Goal: Task Accomplishment & Management: Manage account settings

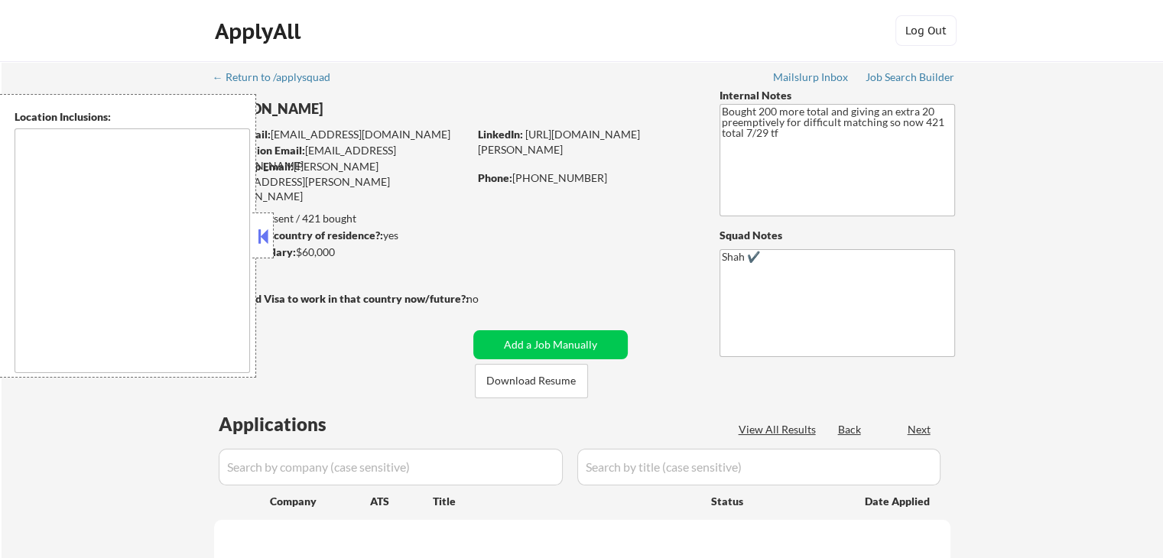
type textarea "[GEOGRAPHIC_DATA], [GEOGRAPHIC_DATA] [GEOGRAPHIC_DATA], [GEOGRAPHIC_DATA] [GEOG…"
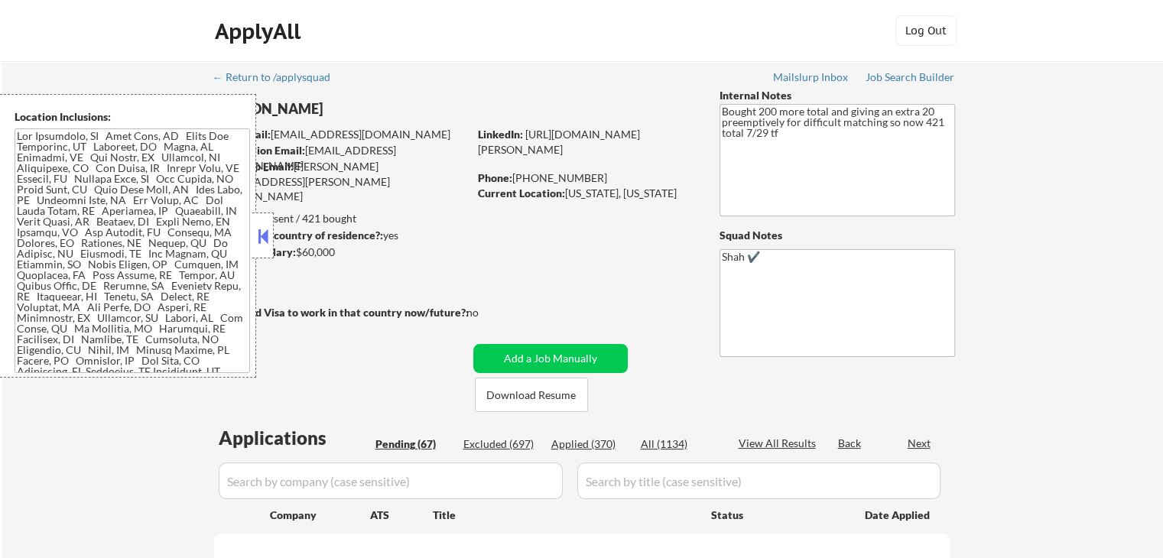
select select ""pending""
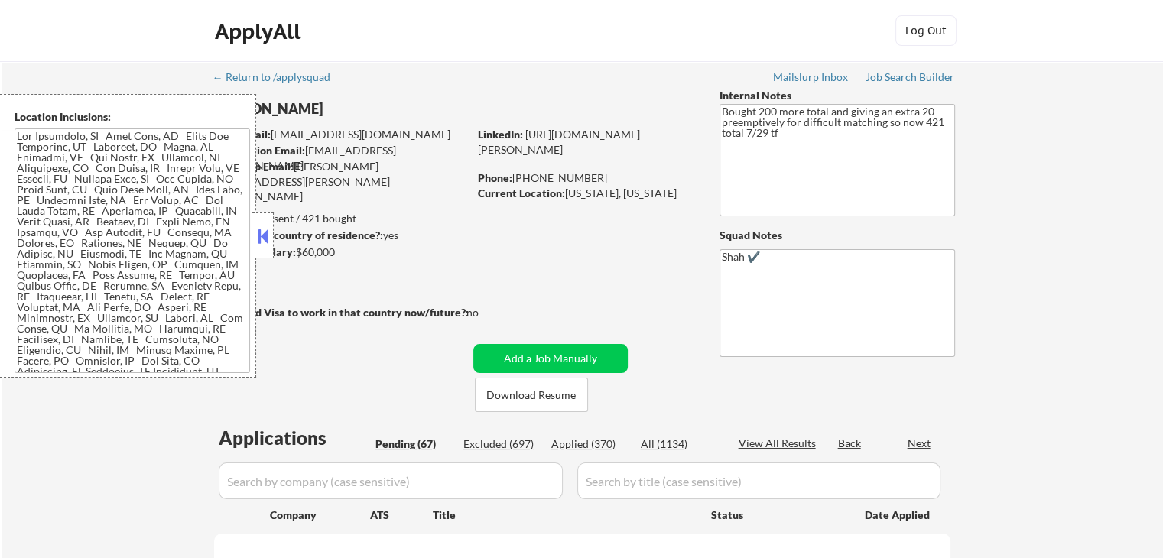
select select ""pending""
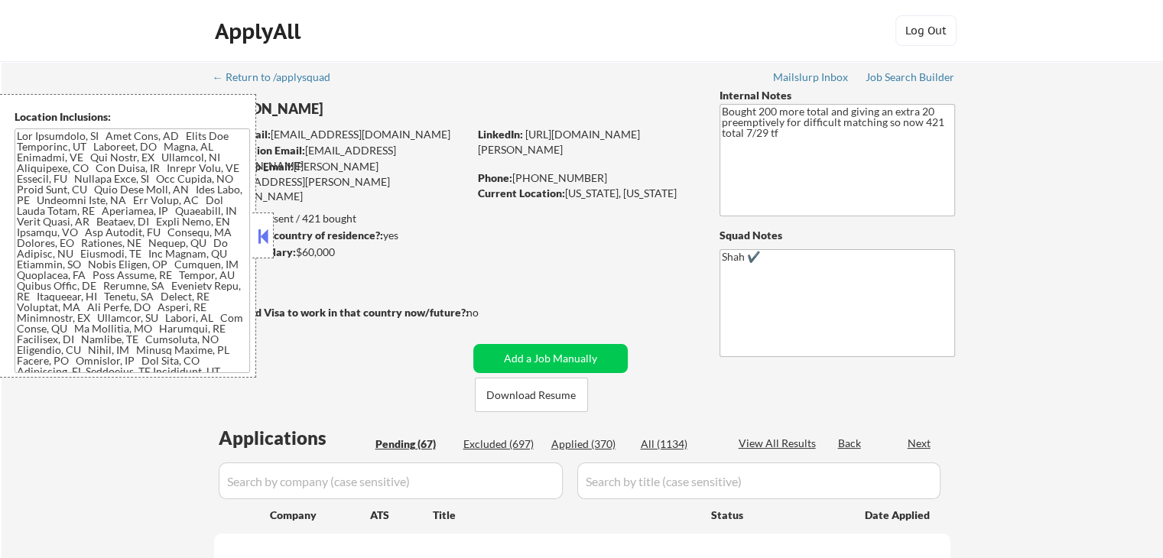
select select ""pending""
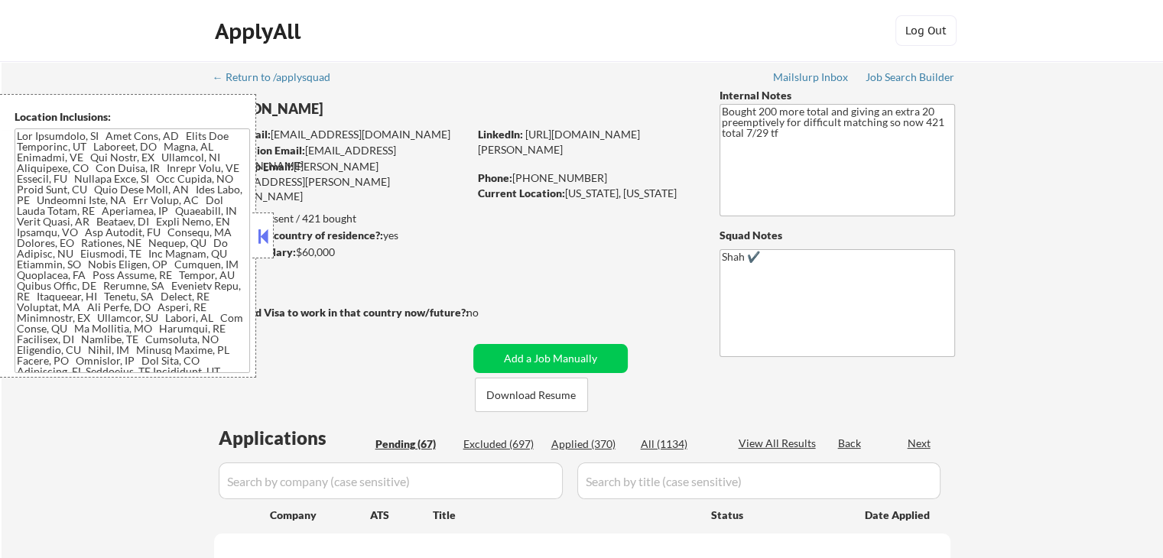
select select ""pending""
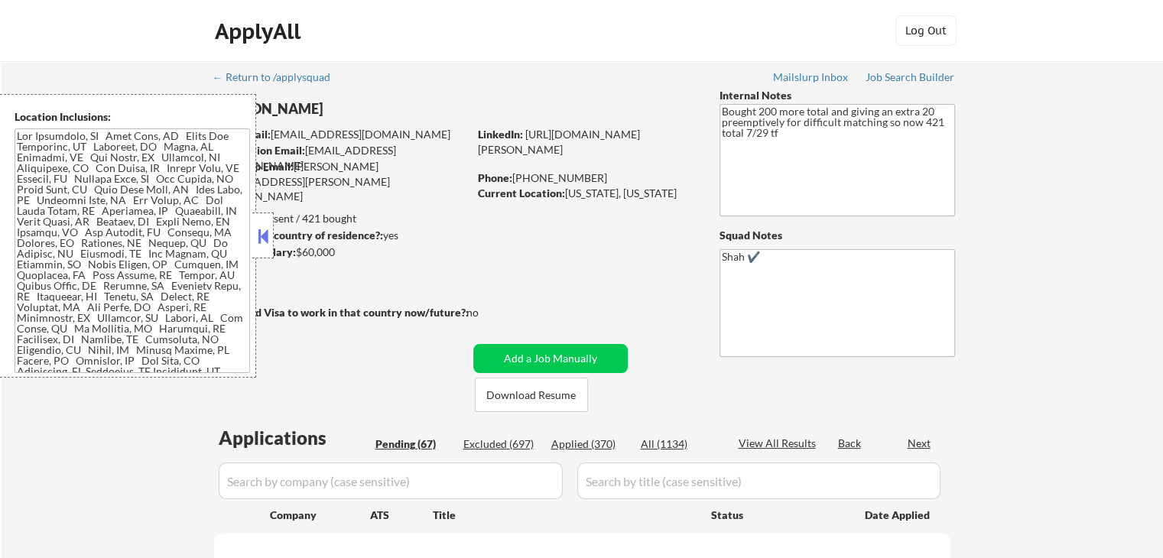
select select ""pending""
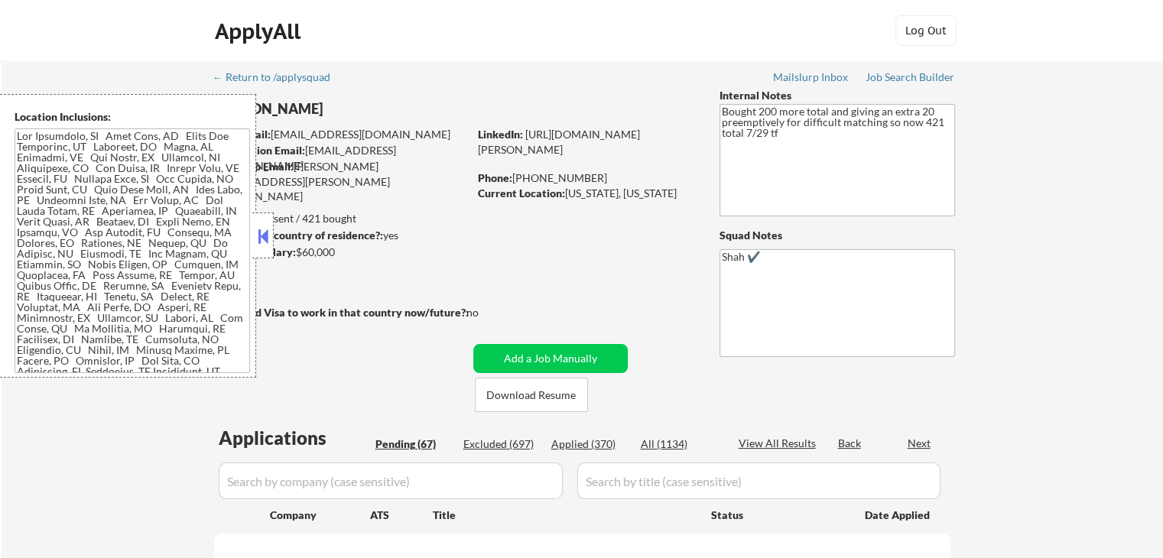
select select ""pending""
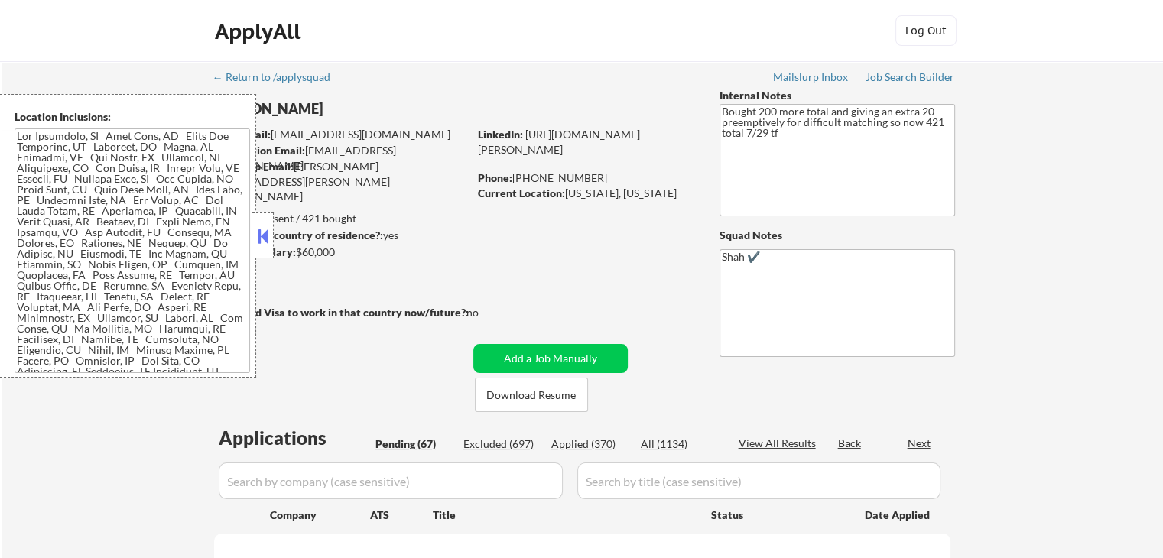
select select ""pending""
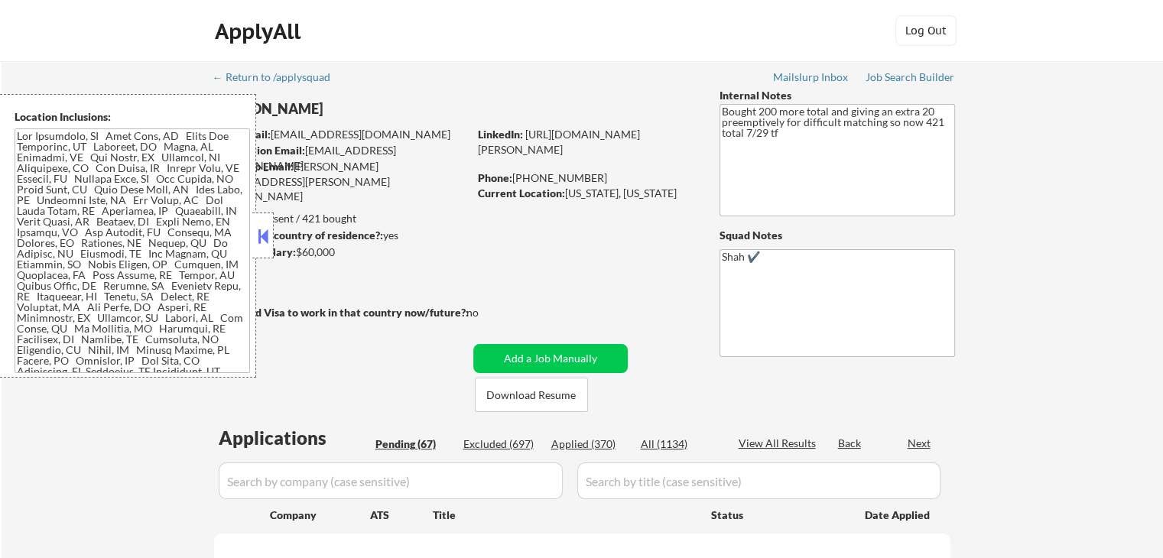
select select ""pending""
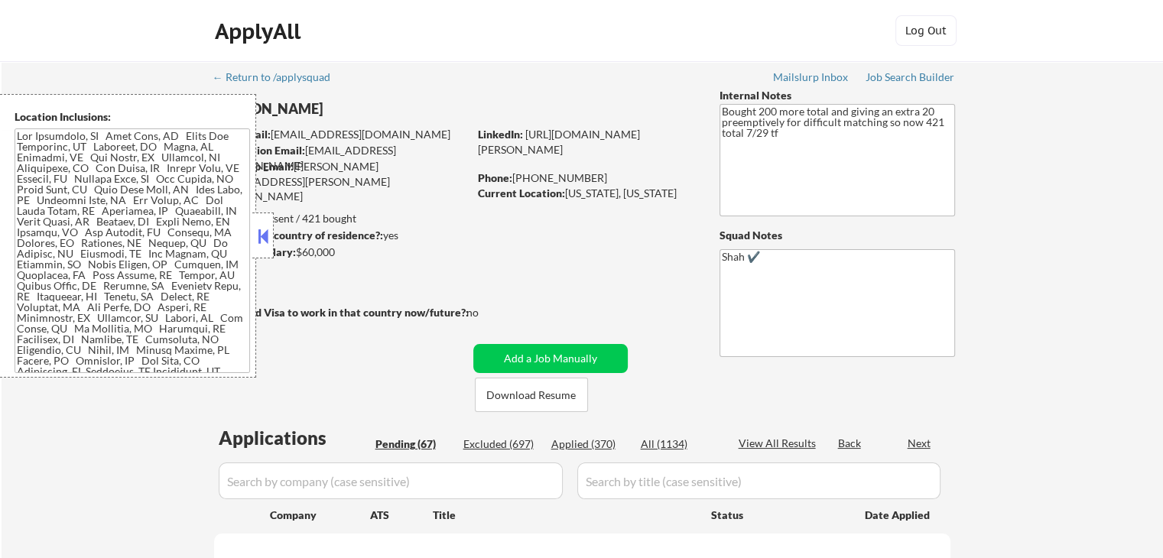
select select ""pending""
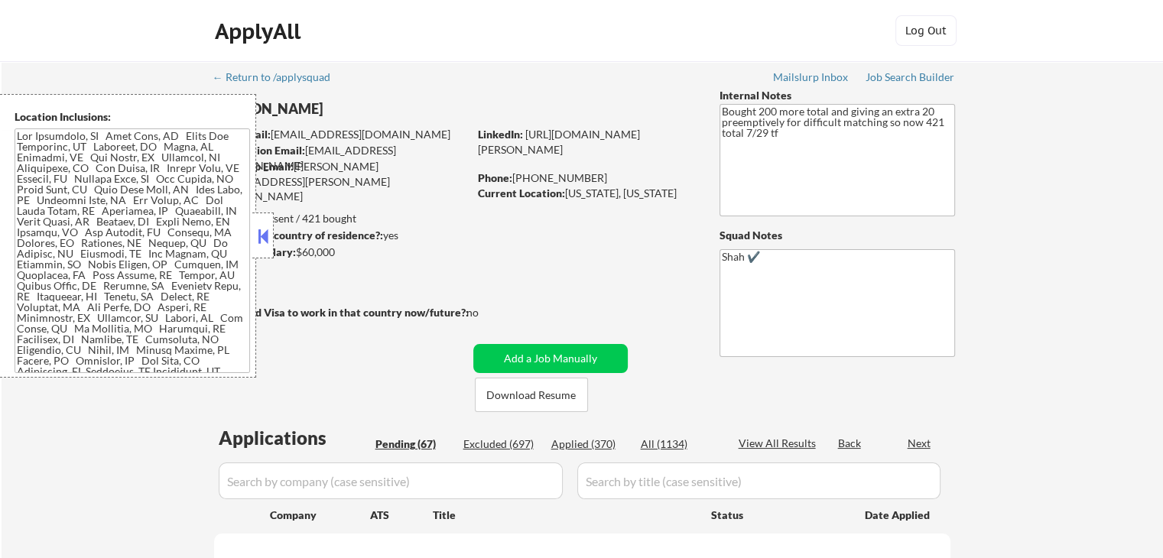
select select ""pending""
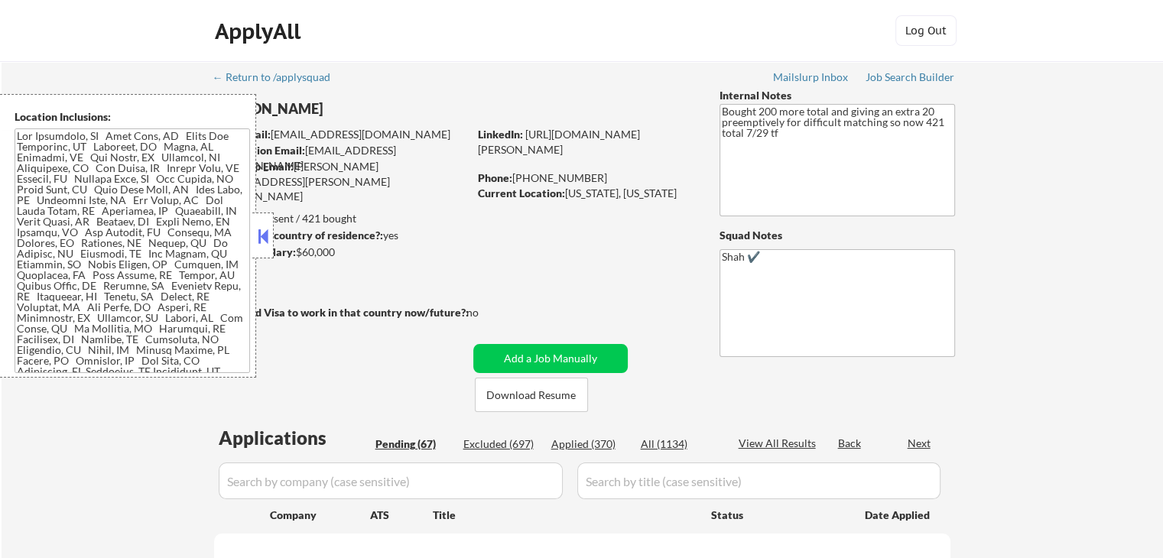
select select ""pending""
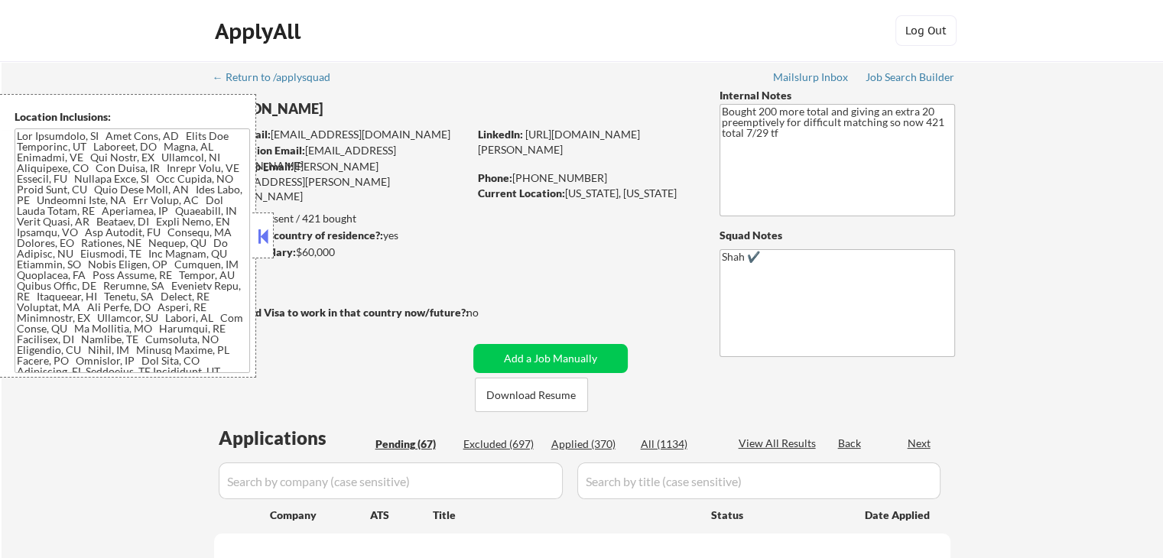
select select ""pending""
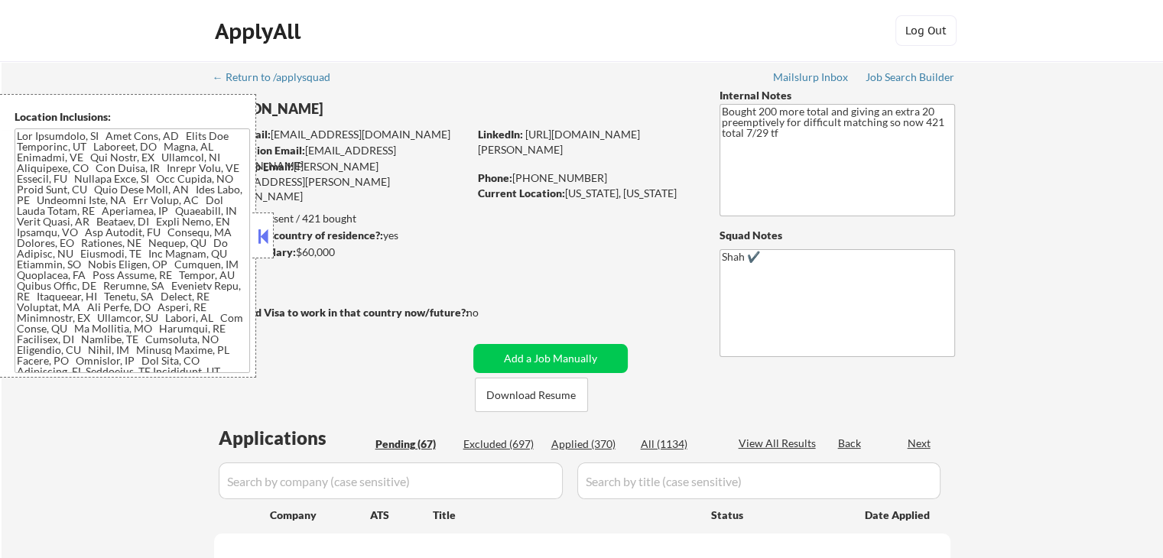
select select ""pending""
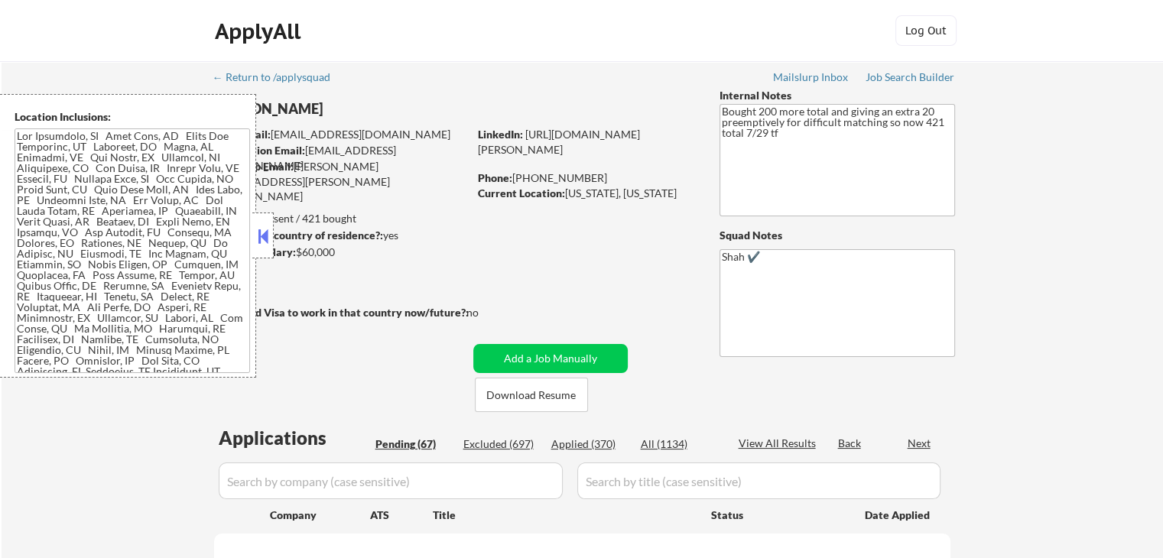
select select ""pending""
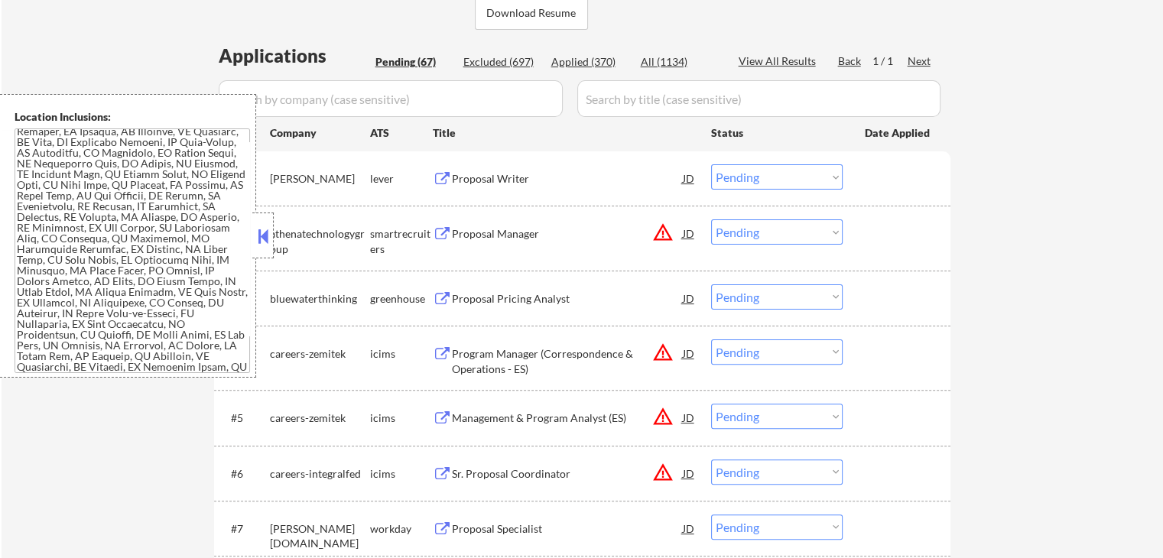
scroll to position [969, 0]
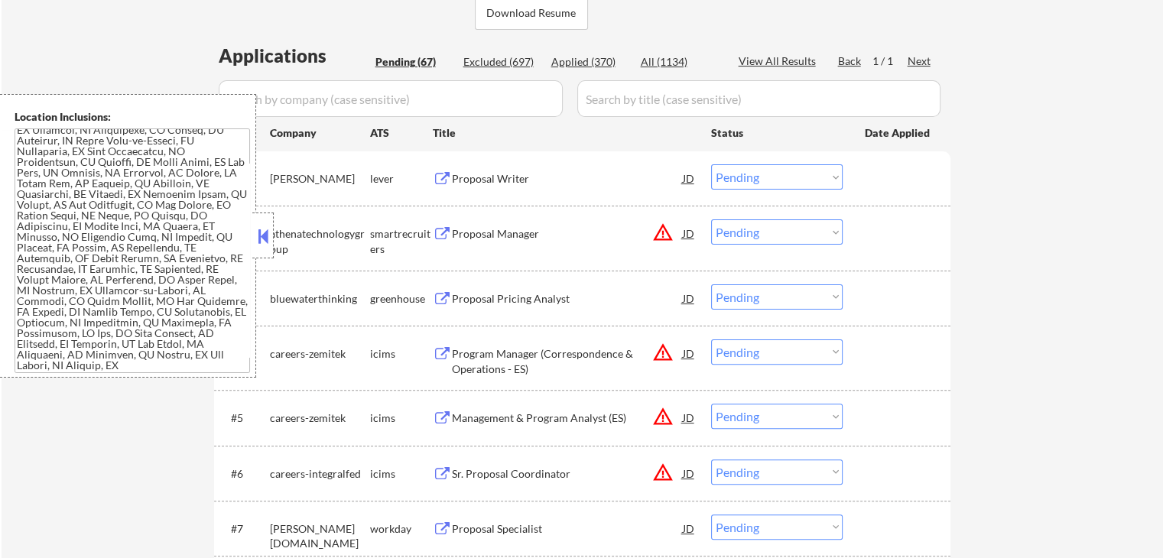
click at [505, 191] on div "Proposal Writer" at bounding box center [567, 178] width 231 height 28
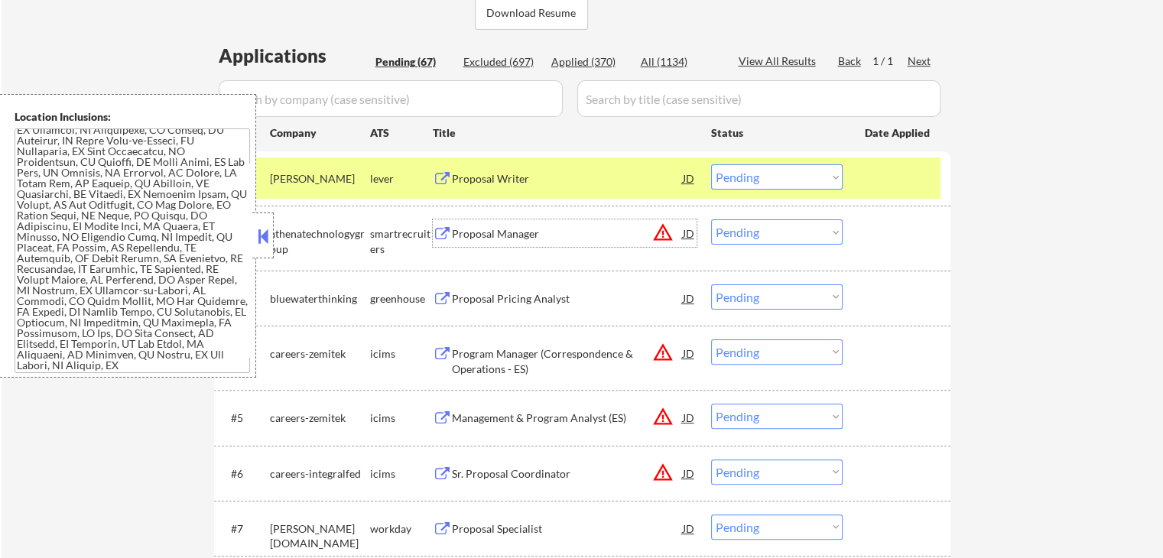
click at [563, 228] on div "Proposal Manager" at bounding box center [567, 233] width 231 height 15
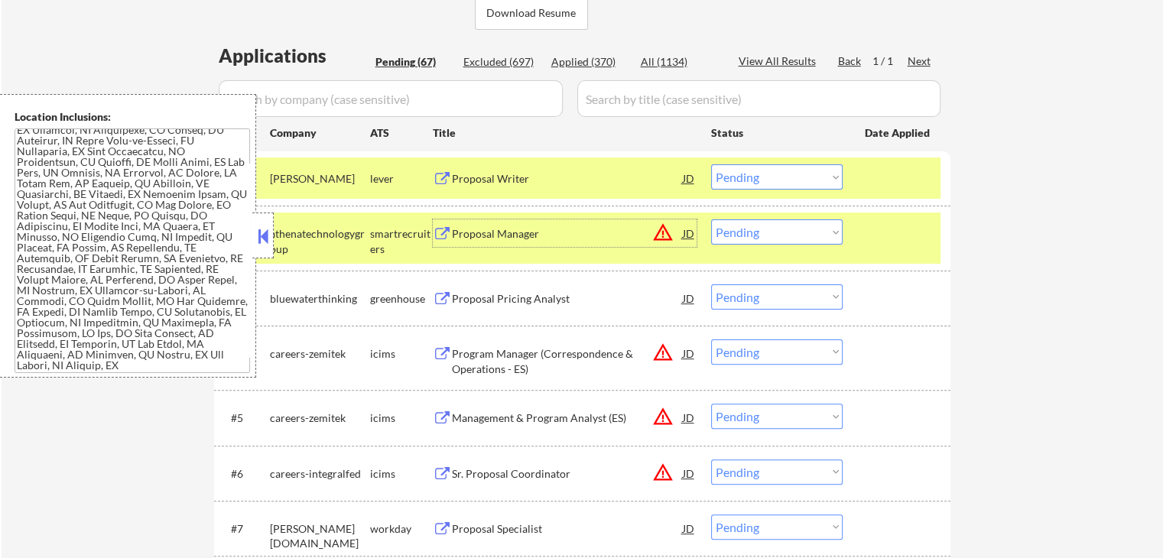
click at [769, 230] on select "Choose an option... Pending Applied Excluded (Questions) Excluded (Expired) Exc…" at bounding box center [777, 231] width 132 height 25
click at [711, 219] on select "Choose an option... Pending Applied Excluded (Questions) Excluded (Expired) Exc…" at bounding box center [777, 231] width 132 height 25
click at [553, 295] on div "Proposal Pricing Analyst" at bounding box center [567, 298] width 231 height 15
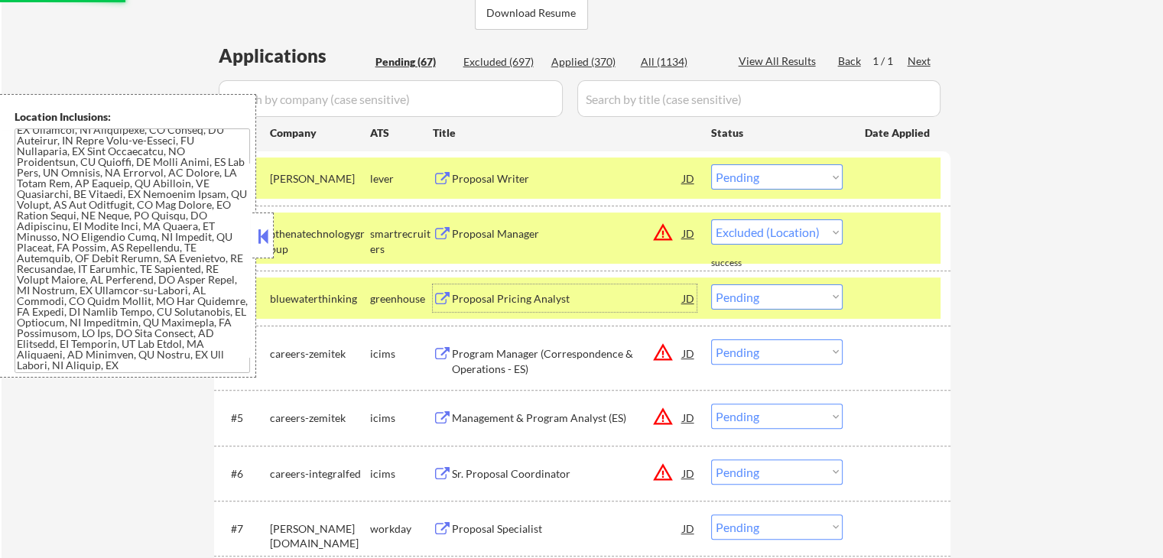
select select ""pending""
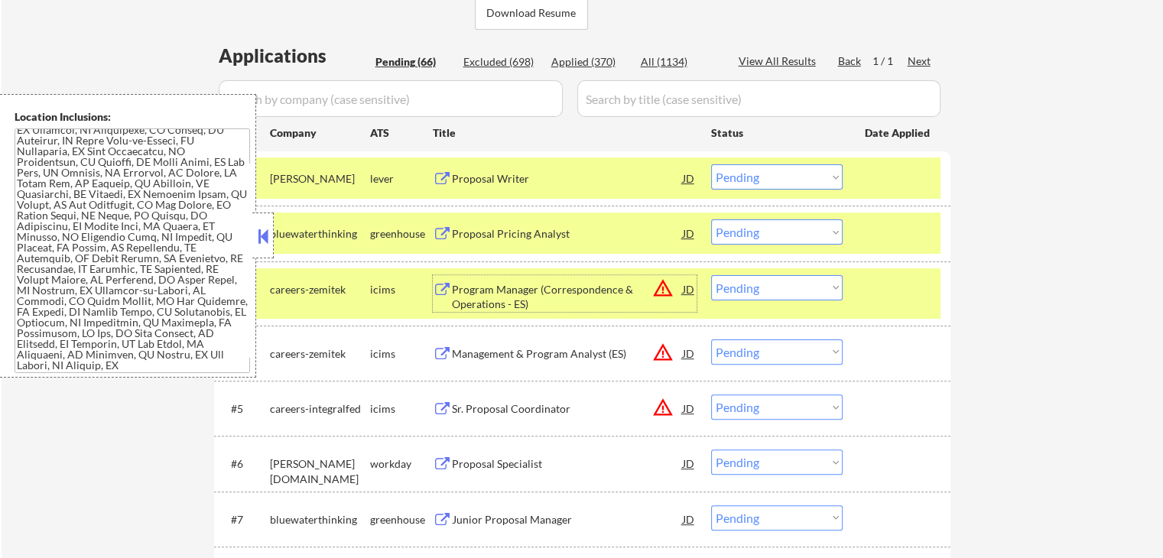
drag, startPoint x: 749, startPoint y: 284, endPoint x: 749, endPoint y: 297, distance: 13.0
click at [749, 286] on select "Choose an option... Pending Applied Excluded (Questions) Excluded (Expired) Exc…" at bounding box center [777, 287] width 132 height 25
click at [711, 275] on select "Choose an option... Pending Applied Excluded (Questions) Excluded (Expired) Exc…" at bounding box center [777, 287] width 132 height 25
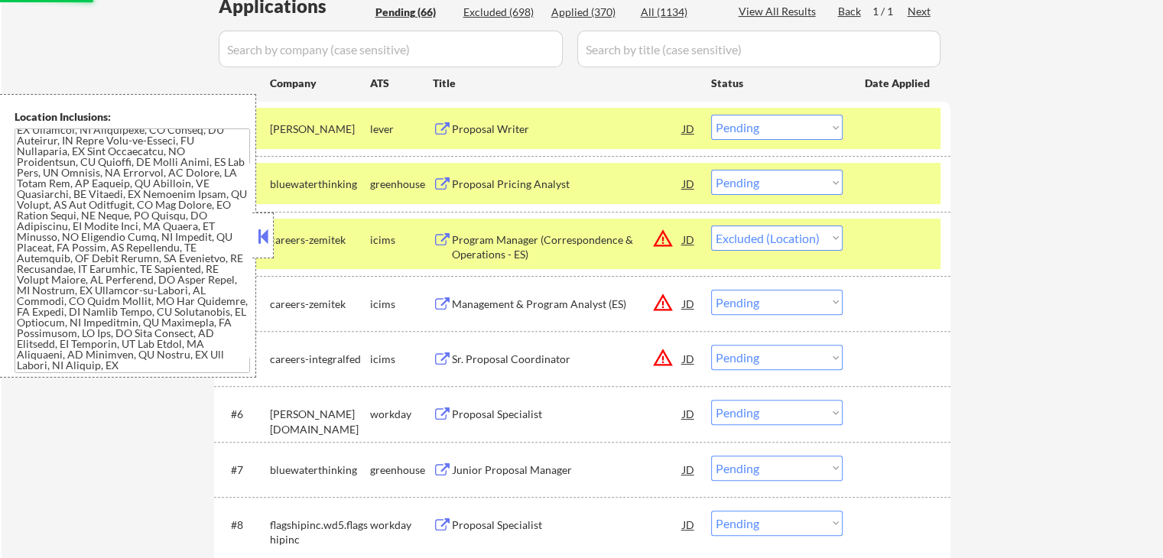
scroll to position [459, 0]
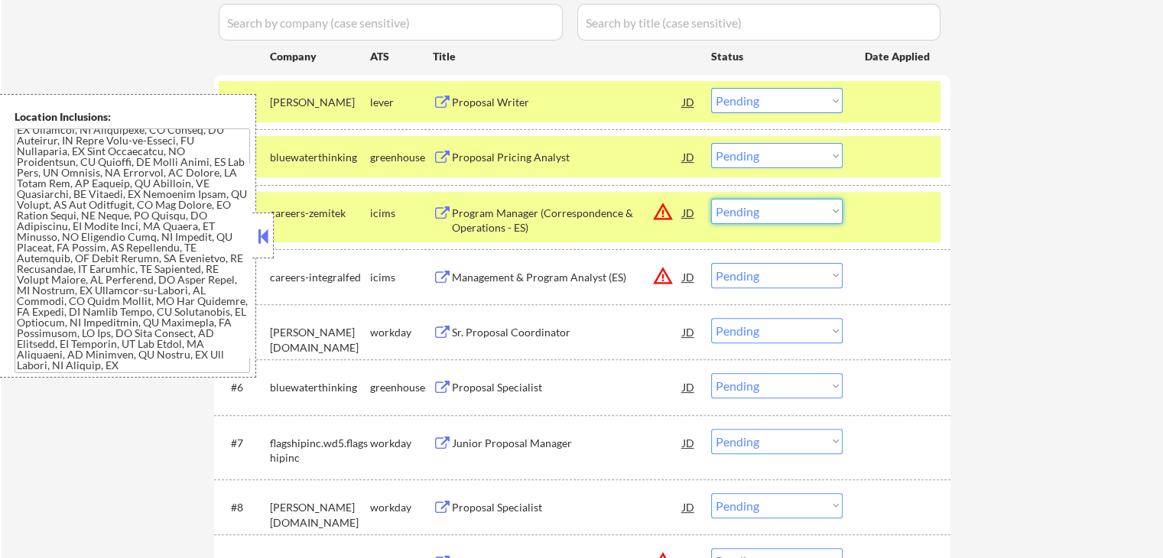
click at [771, 211] on select "Choose an option... Pending Applied Excluded (Questions) Excluded (Expired) Exc…" at bounding box center [777, 211] width 132 height 25
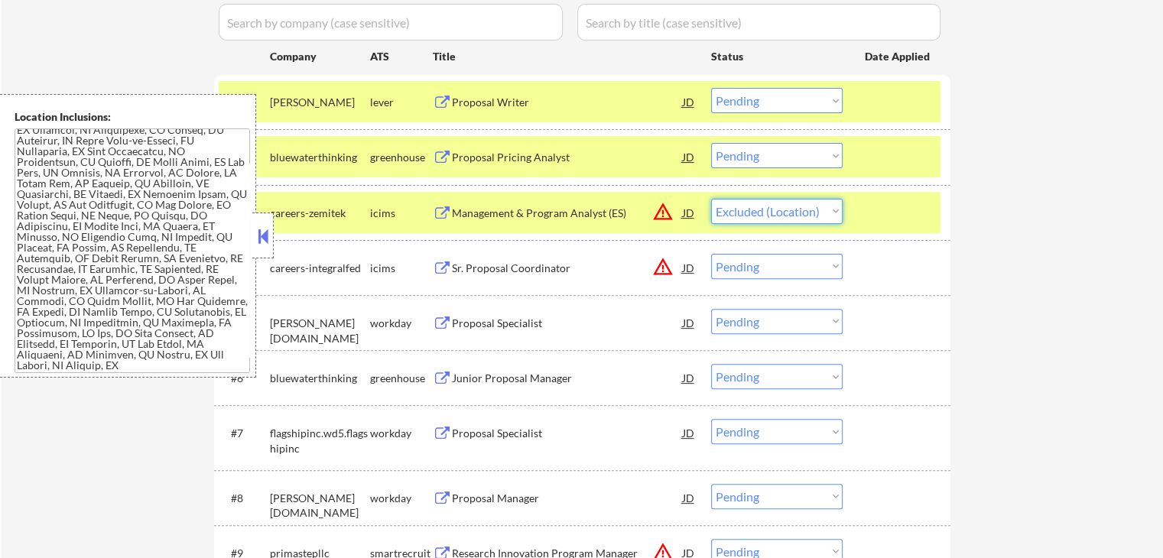
click at [711, 199] on select "Choose an option... Pending Applied Excluded (Questions) Excluded (Expired) Exc…" at bounding box center [777, 211] width 132 height 25
click at [578, 261] on div "Sr. Proposal Coordinator" at bounding box center [567, 268] width 231 height 15
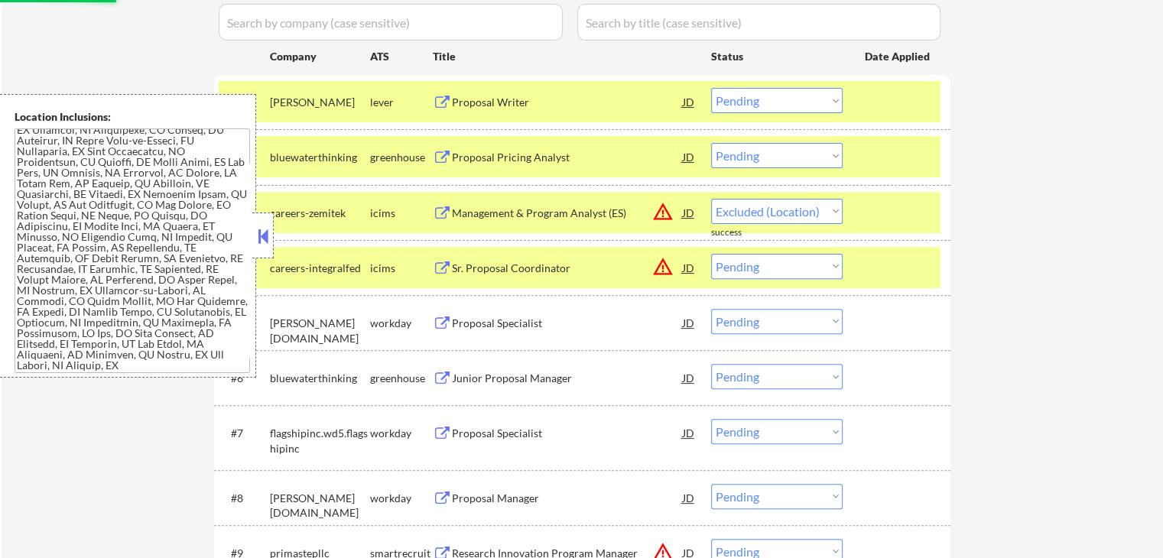
select select ""pending""
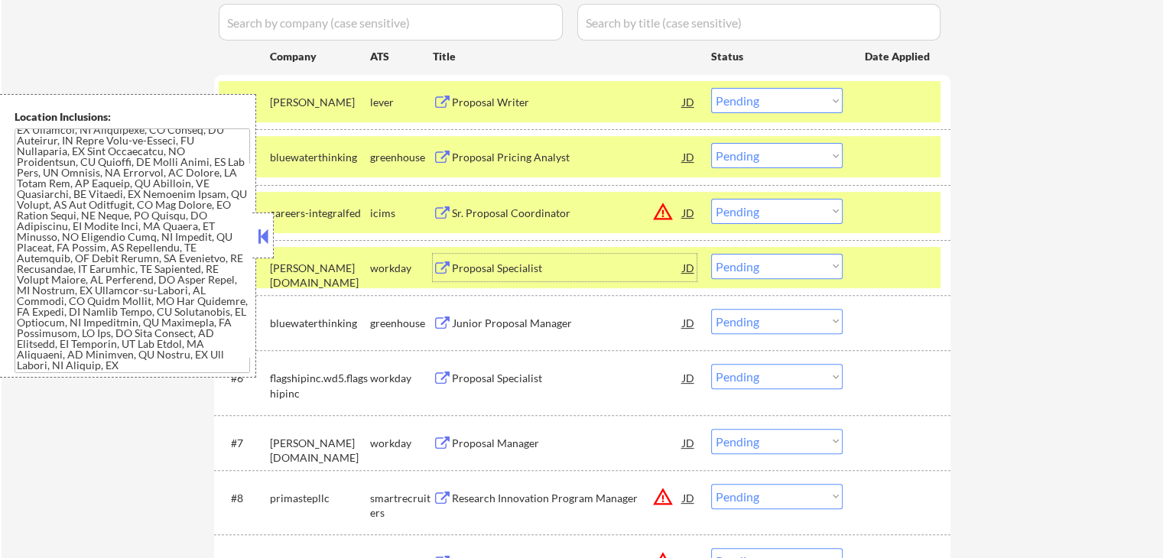
click at [747, 101] on select "Choose an option... Pending Applied Excluded (Questions) Excluded (Expired) Exc…" at bounding box center [777, 100] width 132 height 25
click at [711, 88] on select "Choose an option... Pending Applied Excluded (Questions) Excluded (Expired) Exc…" at bounding box center [777, 100] width 132 height 25
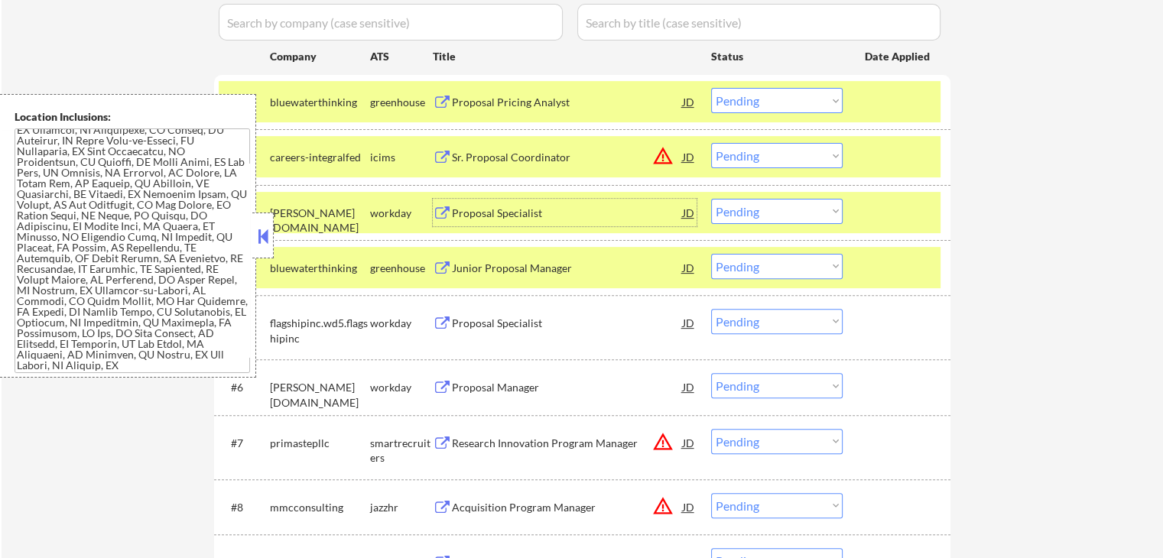
click at [535, 213] on div "Proposal Specialist" at bounding box center [567, 213] width 231 height 15
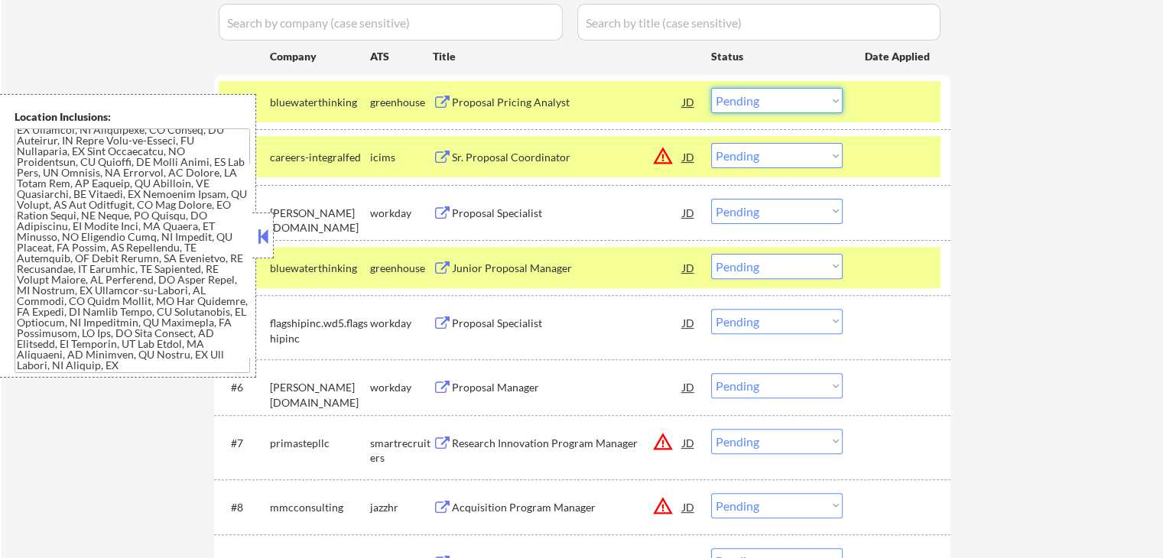
click at [756, 99] on select "Choose an option... Pending Applied Excluded (Questions) Excluded (Expired) Exc…" at bounding box center [777, 100] width 132 height 25
click at [711, 88] on select "Choose an option... Pending Applied Excluded (Questions) Excluded (Expired) Exc…" at bounding box center [777, 100] width 132 height 25
click at [563, 203] on div "Proposal Specialist" at bounding box center [567, 213] width 231 height 28
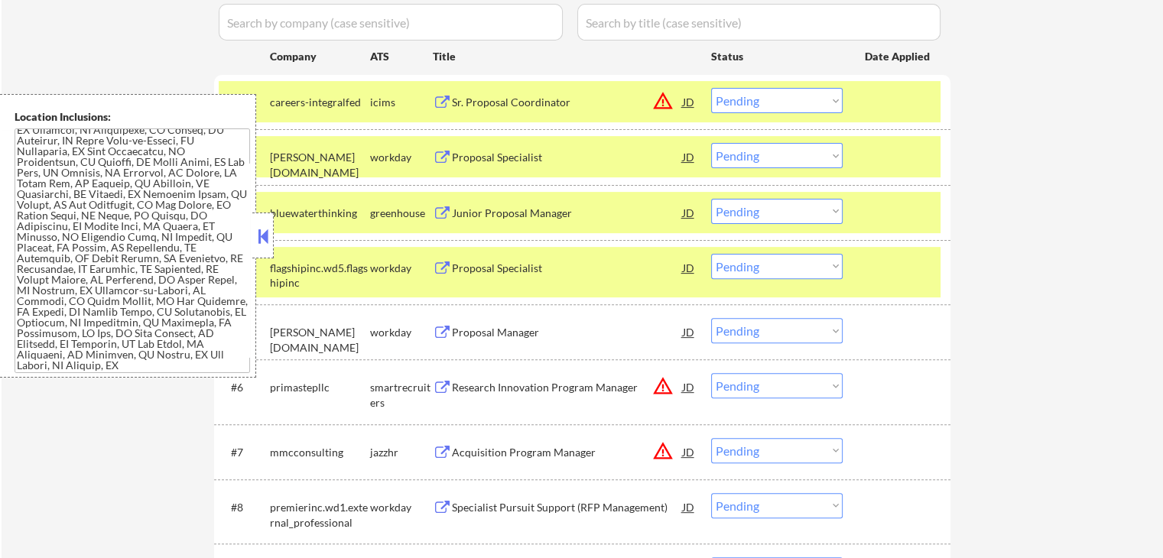
scroll to position [163, 0]
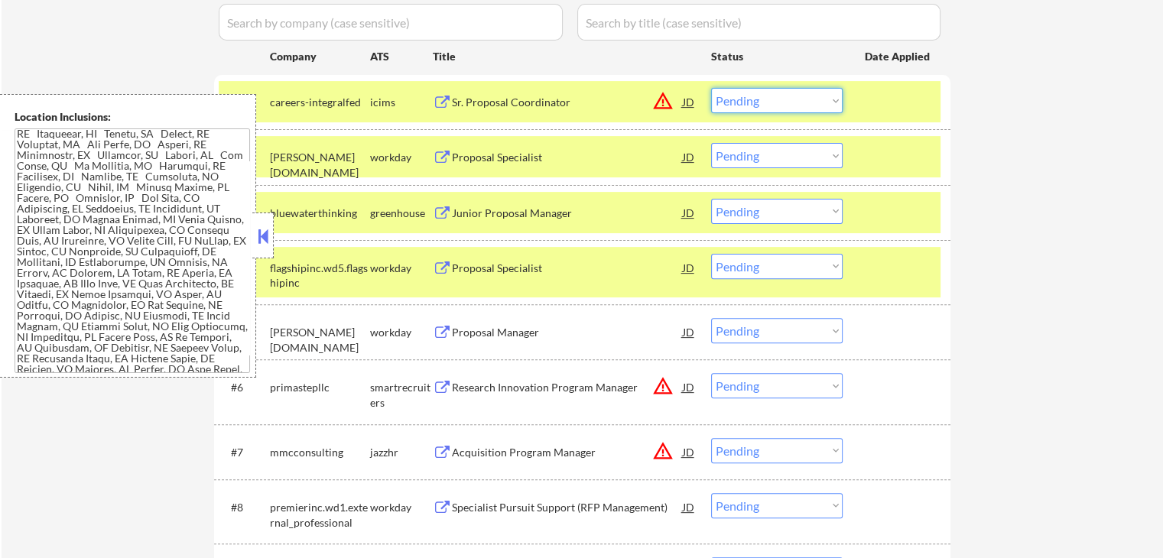
click at [756, 99] on select "Choose an option... Pending Applied Excluded (Questions) Excluded (Expired) Exc…" at bounding box center [777, 100] width 132 height 25
click at [711, 88] on select "Choose an option... Pending Applied Excluded (Questions) Excluded (Expired) Exc…" at bounding box center [777, 100] width 132 height 25
click at [568, 214] on div "Junior Proposal Manager" at bounding box center [567, 213] width 231 height 15
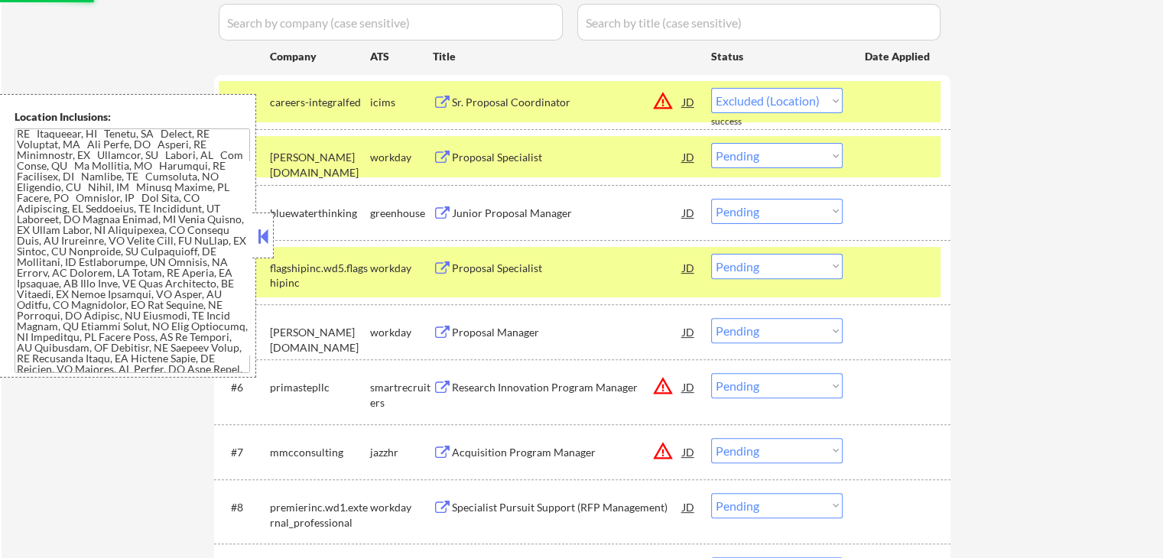
select select ""pending""
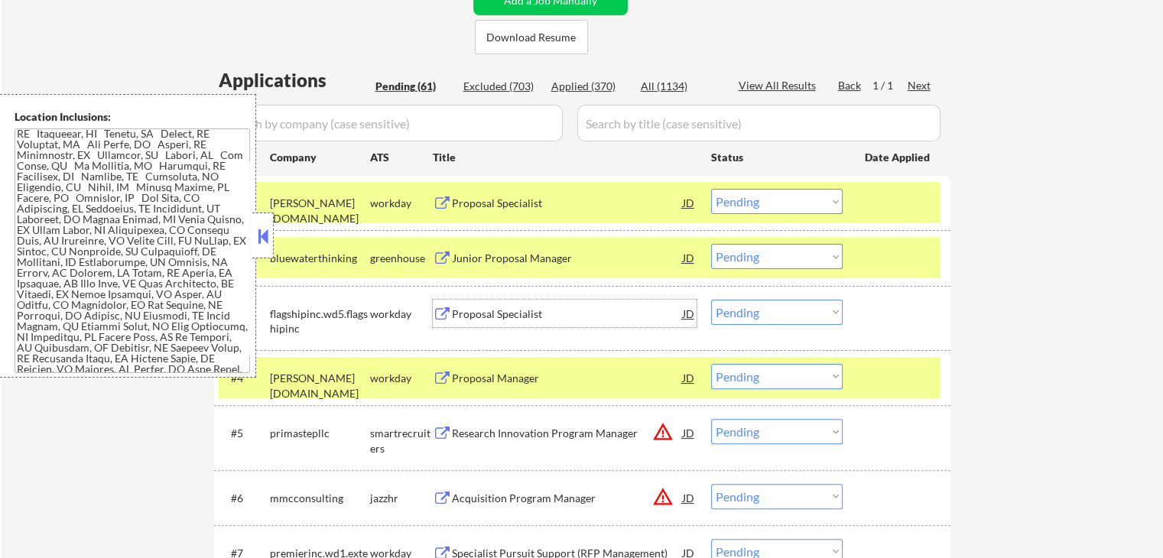
scroll to position [382, 0]
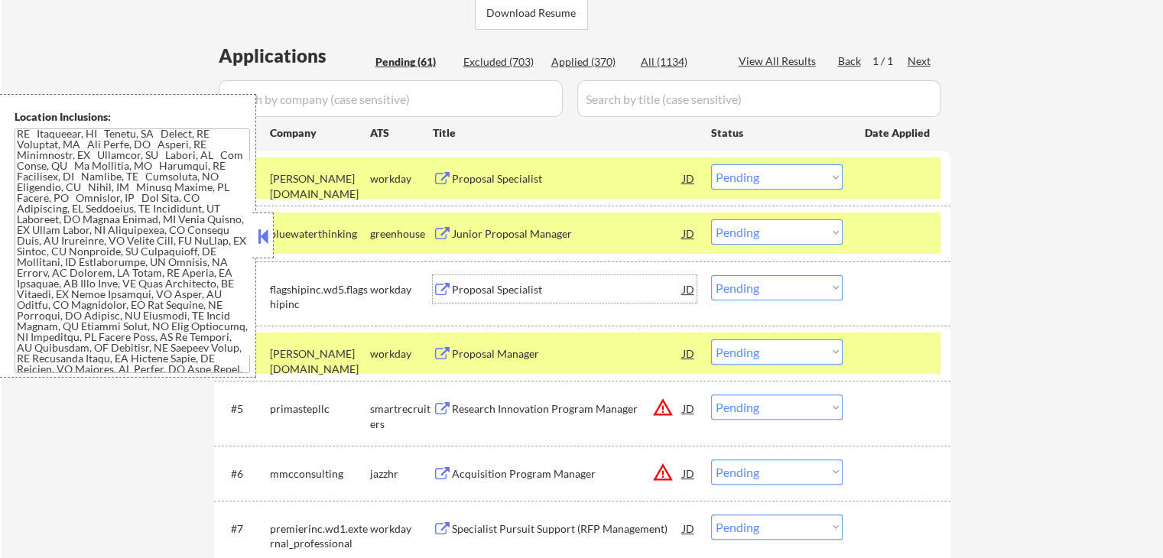
click at [762, 238] on select "Choose an option... Pending Applied Excluded (Questions) Excluded (Expired) Exc…" at bounding box center [777, 231] width 132 height 25
click at [711, 219] on select "Choose an option... Pending Applied Excluded (Questions) Excluded (Expired) Exc…" at bounding box center [777, 231] width 132 height 25
click at [547, 298] on div "Proposal Specialist" at bounding box center [567, 289] width 231 height 28
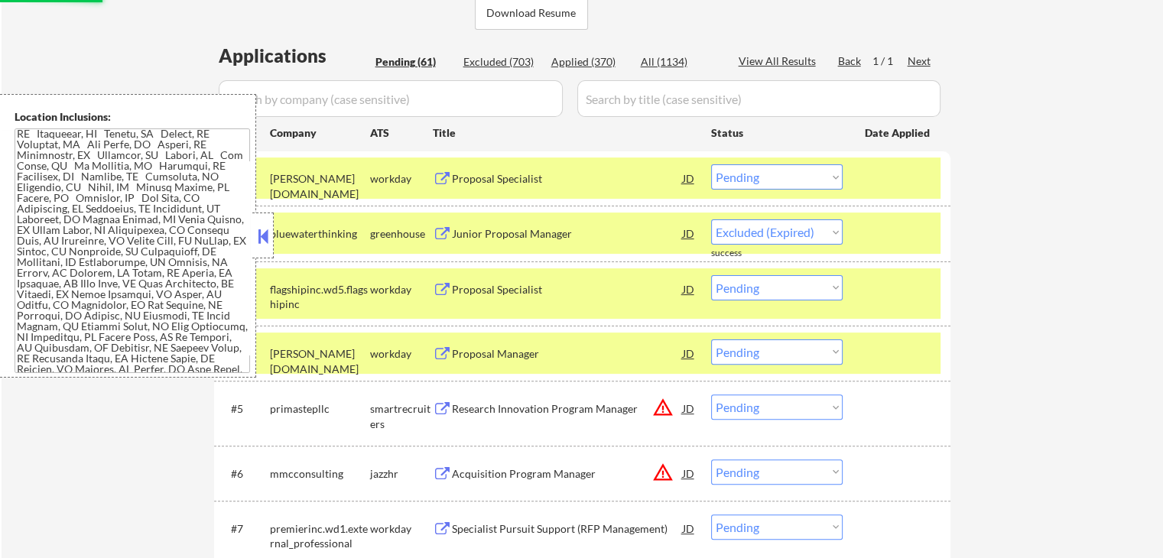
select select ""pending""
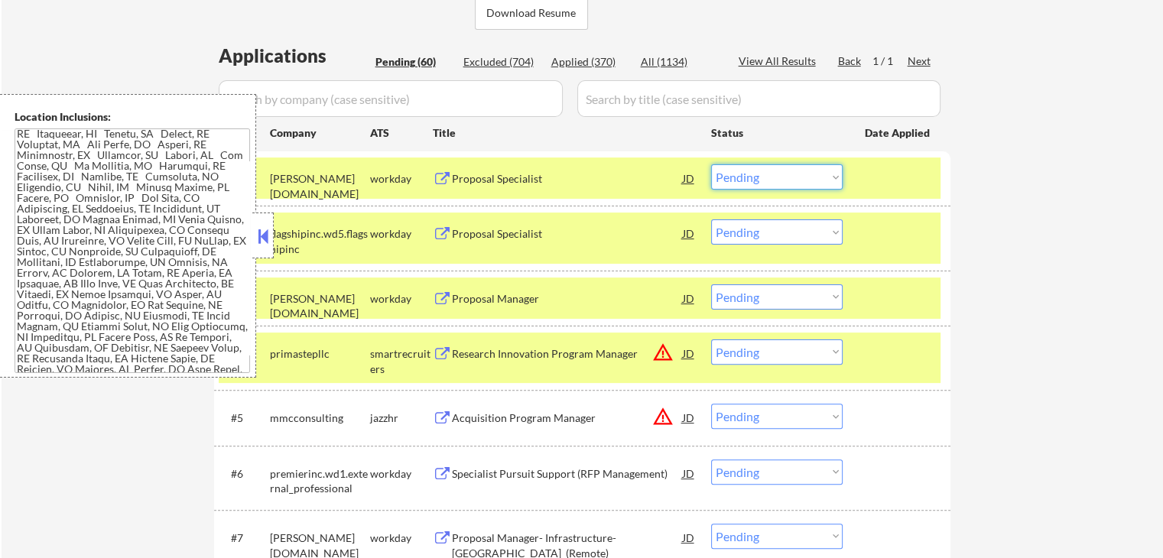
drag, startPoint x: 768, startPoint y: 172, endPoint x: 762, endPoint y: 187, distance: 16.5
click at [765, 179] on select "Choose an option... Pending Applied Excluded (Questions) Excluded (Expired) Exc…" at bounding box center [777, 176] width 132 height 25
click at [711, 164] on select "Choose an option... Pending Applied Excluded (Questions) Excluded (Expired) Exc…" at bounding box center [777, 176] width 132 height 25
select select ""pending""
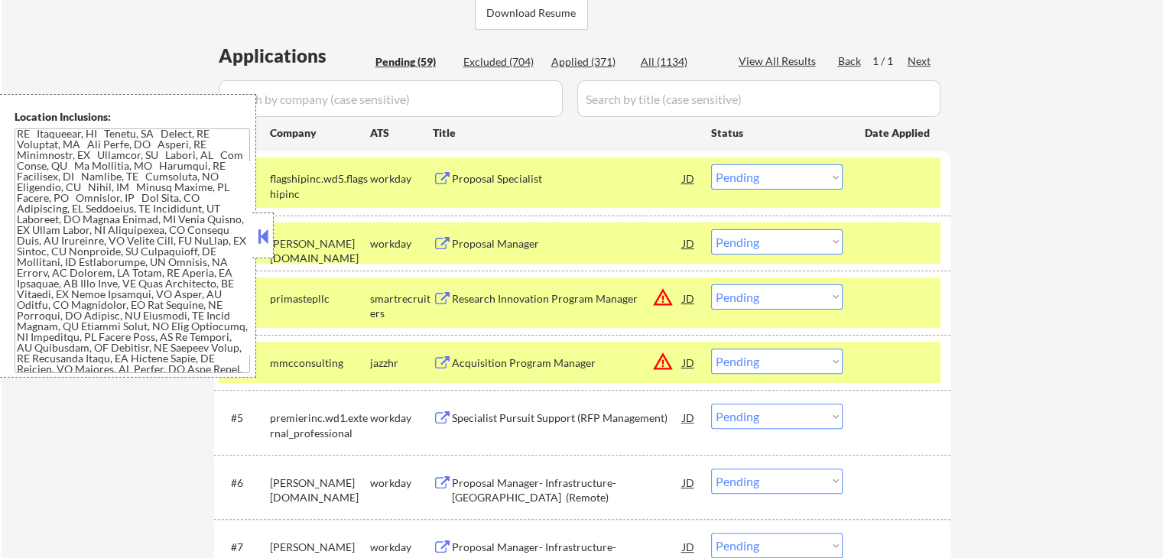
click at [547, 240] on div "Proposal Manager" at bounding box center [567, 243] width 231 height 15
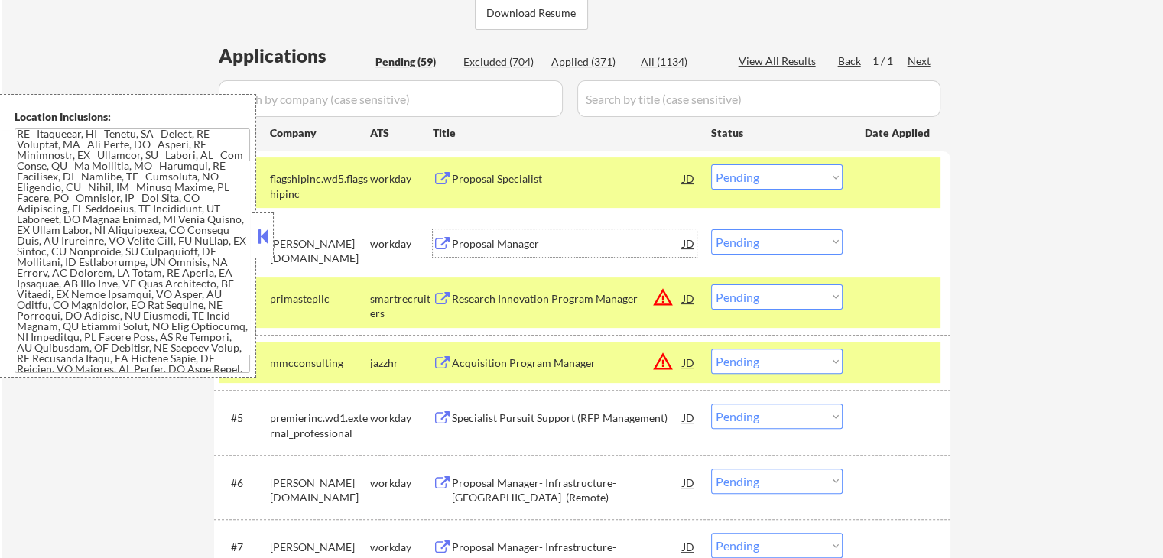
click at [759, 293] on select "Choose an option... Pending Applied Excluded (Questions) Excluded (Expired) Exc…" at bounding box center [777, 296] width 132 height 25
click at [711, 284] on select "Choose an option... Pending Applied Excluded (Questions) Excluded (Expired) Exc…" at bounding box center [777, 296] width 132 height 25
click at [599, 359] on div "Acquisition Program Manager" at bounding box center [567, 363] width 231 height 15
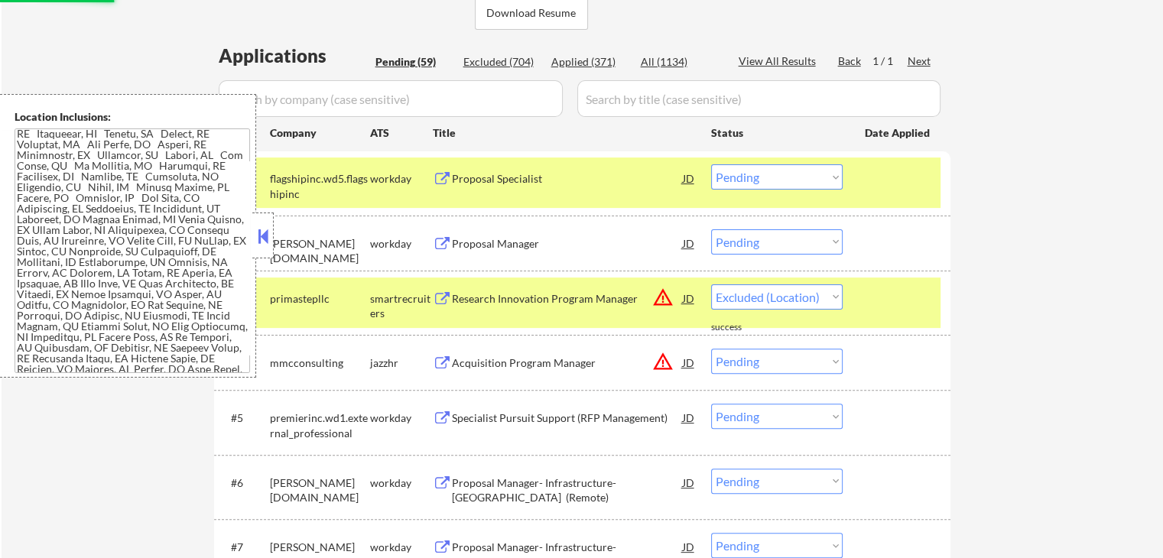
select select ""pending""
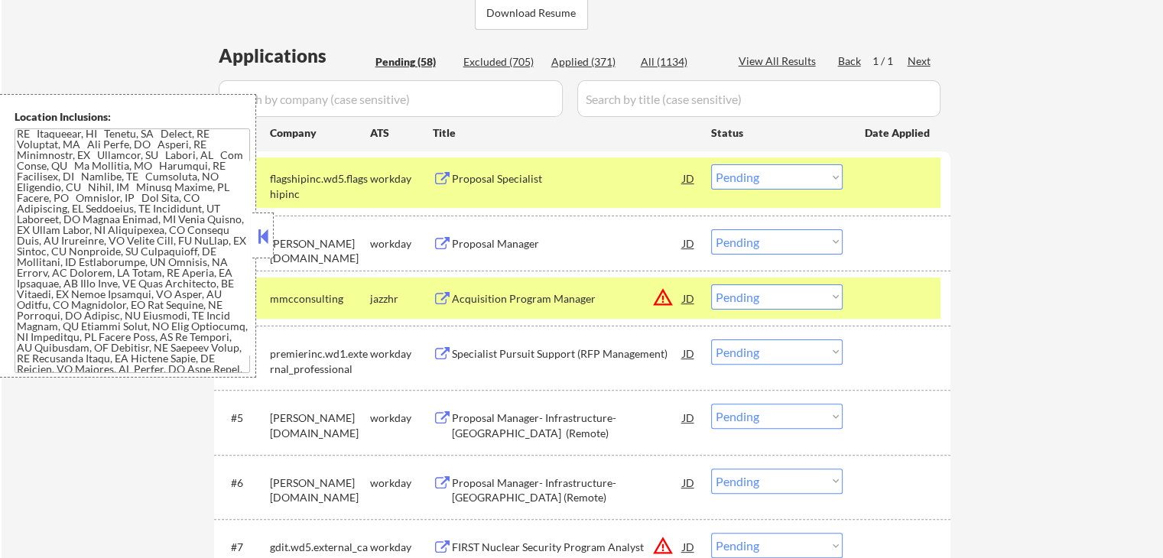
click at [756, 180] on select "Choose an option... Pending Applied Excluded (Questions) Excluded (Expired) Exc…" at bounding box center [777, 176] width 132 height 25
click at [711, 164] on select "Choose an option... Pending Applied Excluded (Questions) Excluded (Expired) Exc…" at bounding box center [777, 176] width 132 height 25
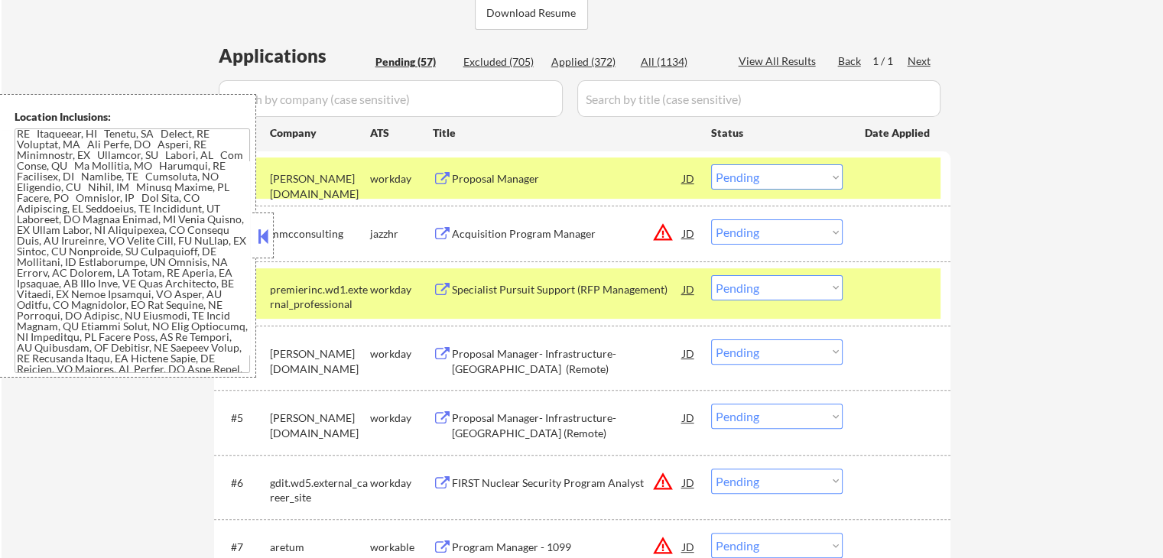
click at [565, 285] on div "Specialist Pursuit Support (RFP Management)" at bounding box center [567, 289] width 231 height 15
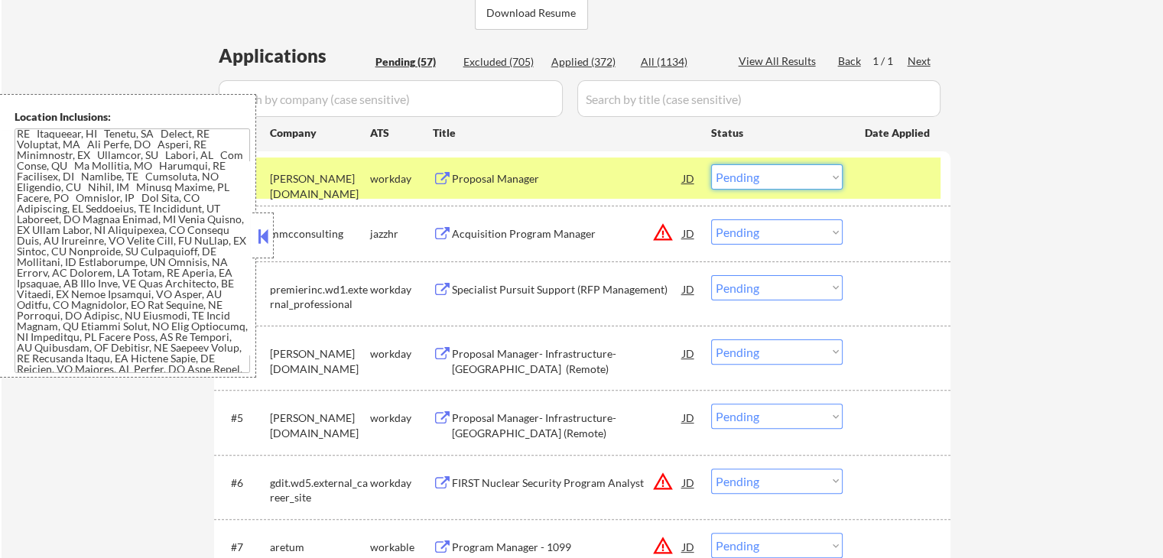
drag, startPoint x: 736, startPoint y: 176, endPoint x: 738, endPoint y: 188, distance: 12.3
click at [737, 178] on select "Choose an option... Pending Applied Excluded (Questions) Excluded (Expired) Exc…" at bounding box center [777, 176] width 132 height 25
click at [711, 164] on select "Choose an option... Pending Applied Excluded (Questions) Excluded (Expired) Exc…" at bounding box center [777, 176] width 132 height 25
select select ""pending""
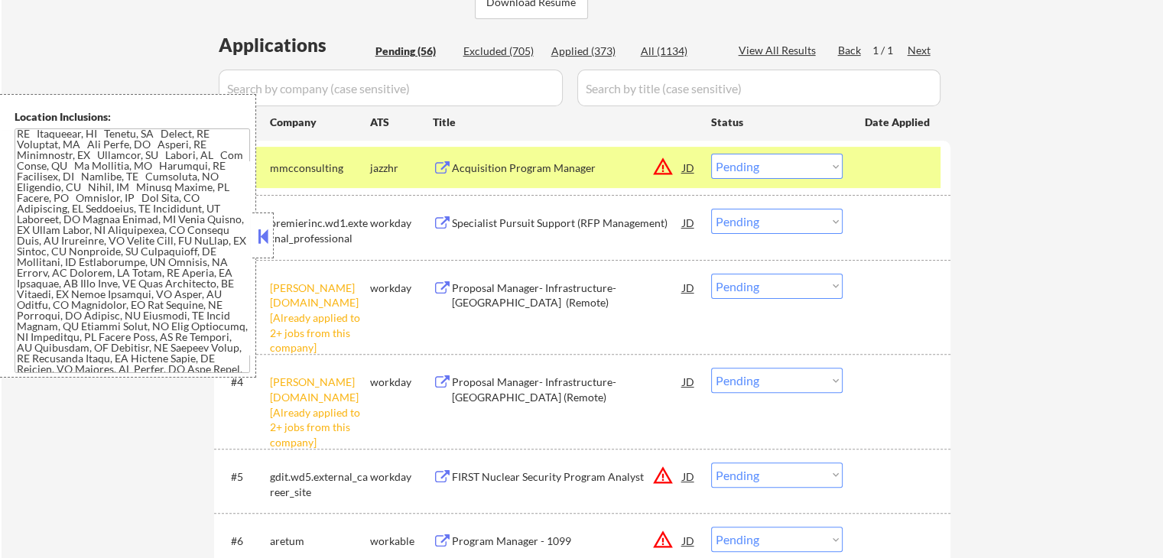
scroll to position [535, 0]
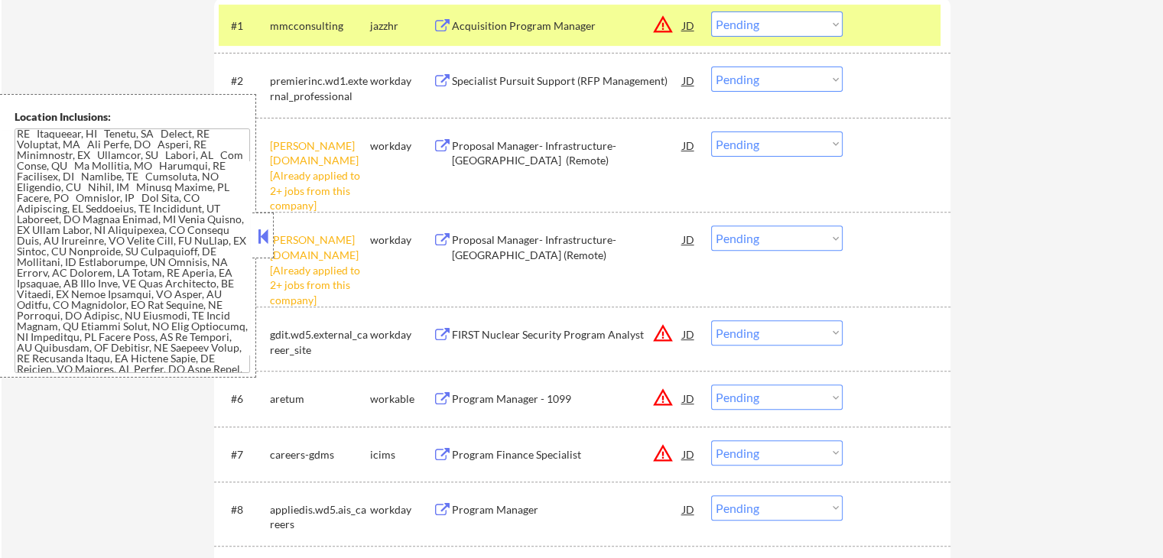
click at [755, 139] on select "Choose an option... Pending Applied Excluded (Questions) Excluded (Expired) Exc…" at bounding box center [777, 144] width 132 height 25
select select ""excluded__other_""
click at [711, 132] on select "Choose an option... Pending Applied Excluded (Questions) Excluded (Expired) Exc…" at bounding box center [777, 144] width 132 height 25
drag, startPoint x: 761, startPoint y: 227, endPoint x: 763, endPoint y: 248, distance: 20.8
click at [761, 229] on select "Choose an option... Pending Applied Excluded (Questions) Excluded (Expired) Exc…" at bounding box center [777, 238] width 132 height 25
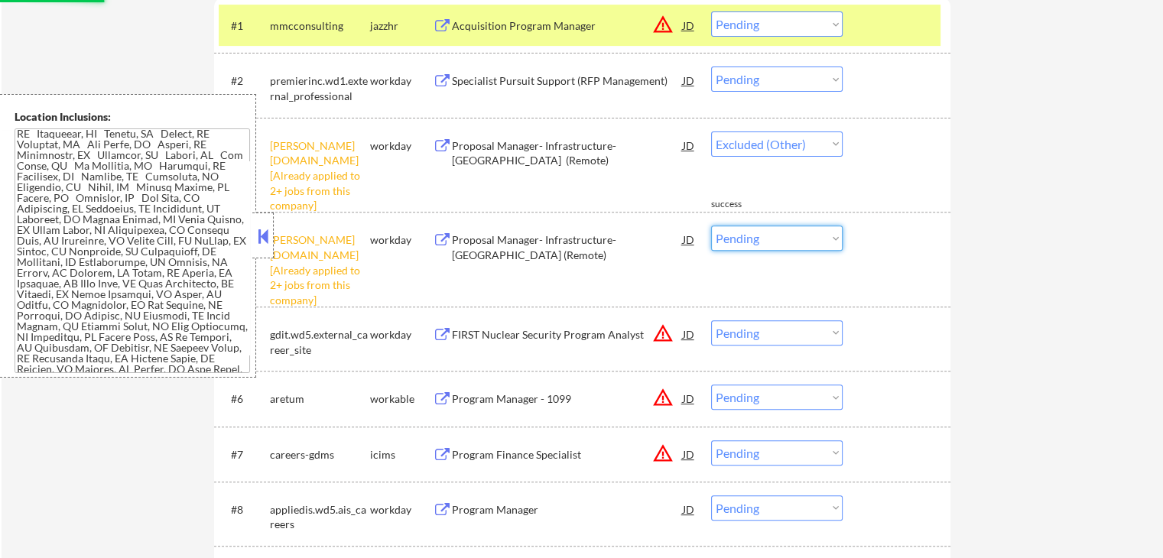
select select ""excluded__other_""
click at [711, 226] on select "Choose an option... Pending Applied Excluded (Questions) Excluded (Expired) Exc…" at bounding box center [777, 238] width 132 height 25
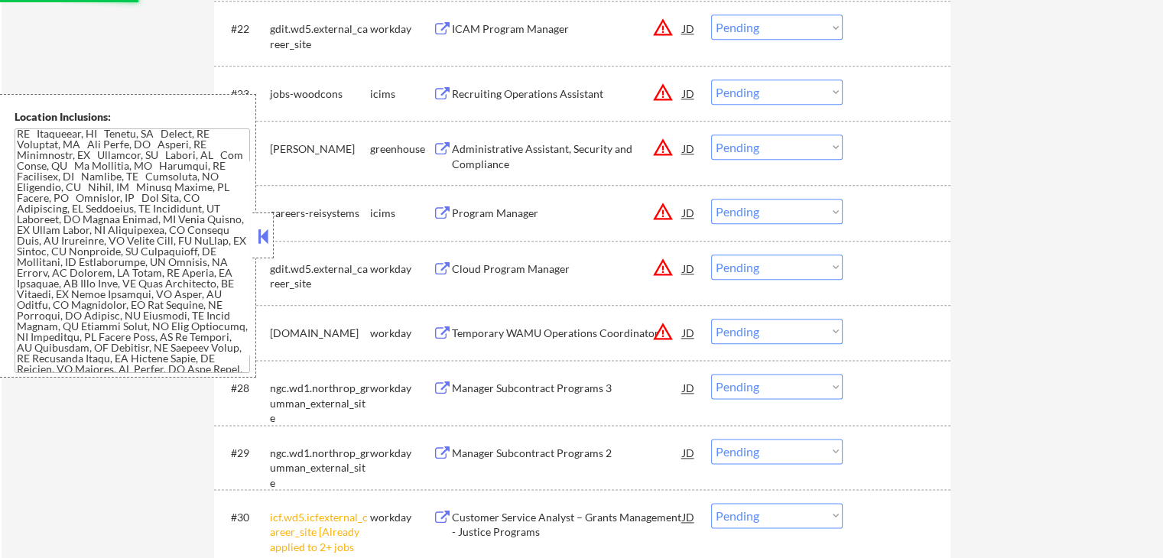
select select ""pending""
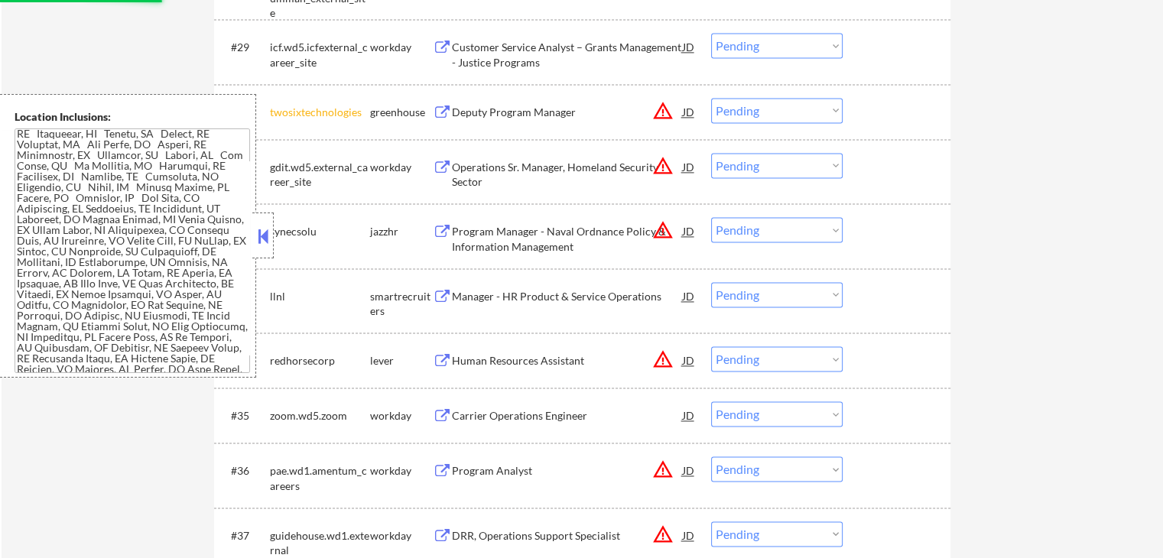
select select ""pending""
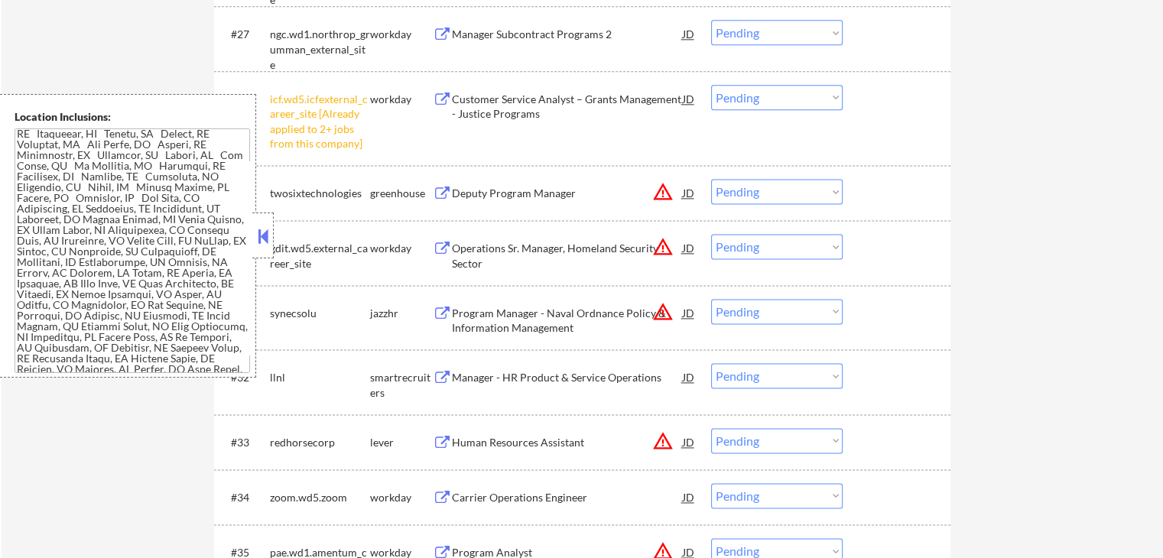
click at [752, 97] on select "Choose an option... Pending Applied Excluded (Questions) Excluded (Expired) Exc…" at bounding box center [777, 97] width 132 height 25
click at [711, 85] on select "Choose an option... Pending Applied Excluded (Questions) Excluded (Expired) Exc…" at bounding box center [777, 97] width 132 height 25
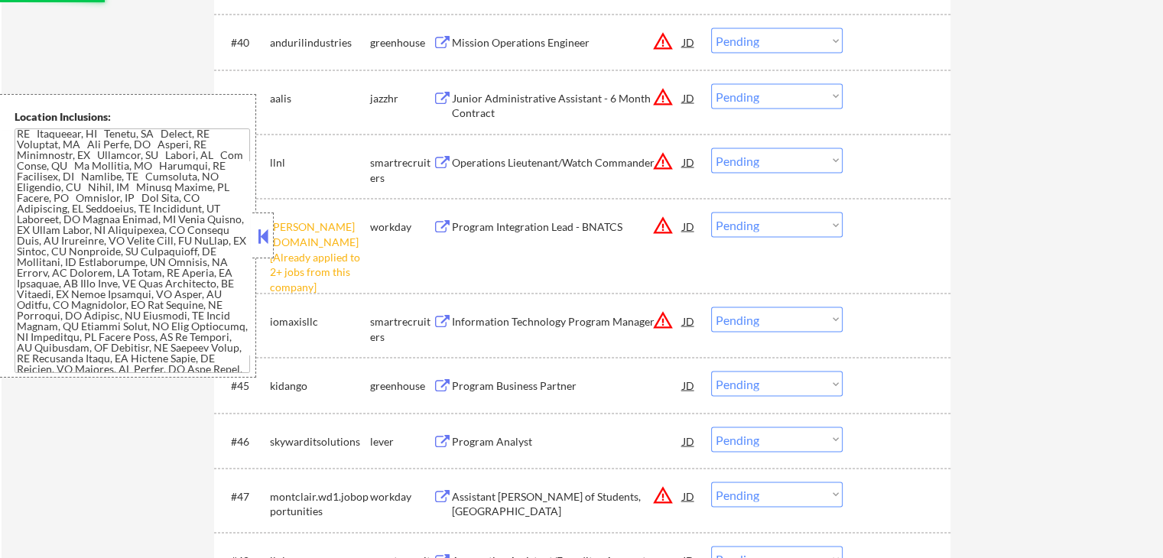
scroll to position [2982, 0]
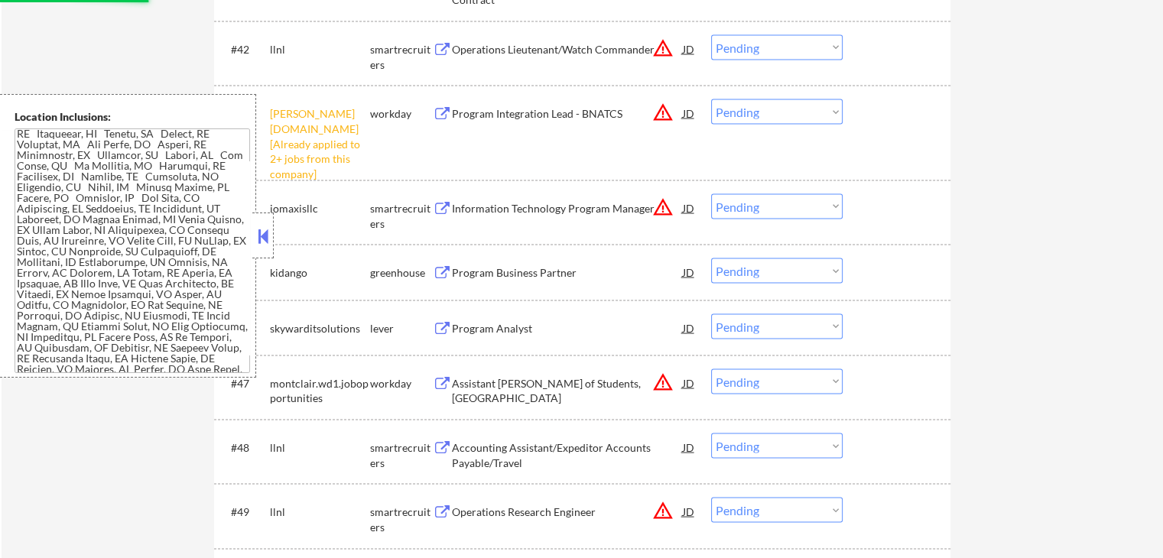
select select ""pending""
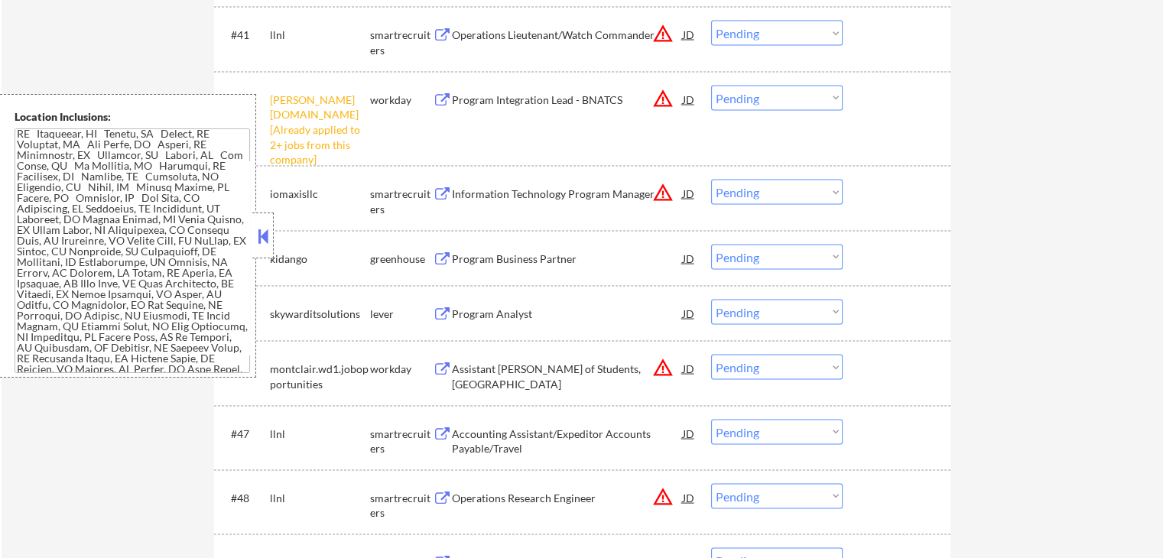
scroll to position [2829, 0]
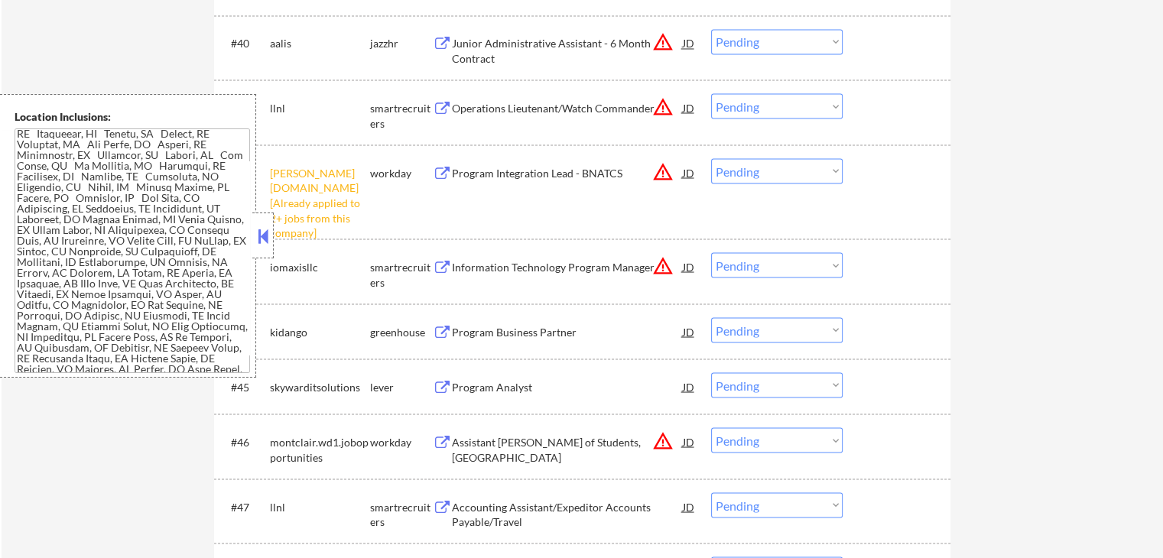
click at [752, 179] on select "Choose an option... Pending Applied Excluded (Questions) Excluded (Expired) Exc…" at bounding box center [777, 170] width 132 height 25
click at [711, 158] on select "Choose an option... Pending Applied Excluded (Questions) Excluded (Expired) Exc…" at bounding box center [777, 170] width 132 height 25
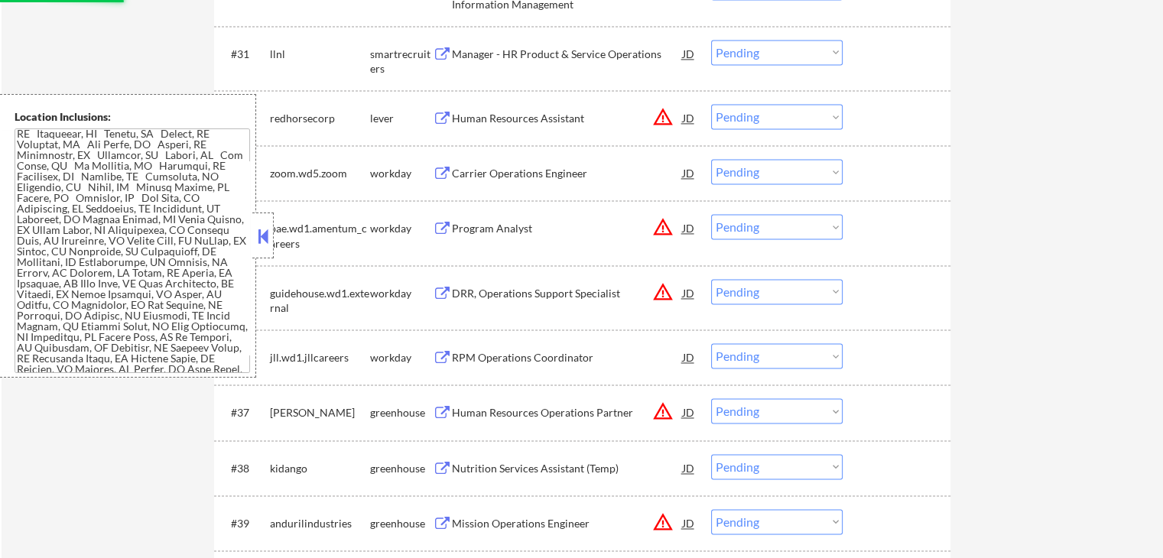
select select ""pending""
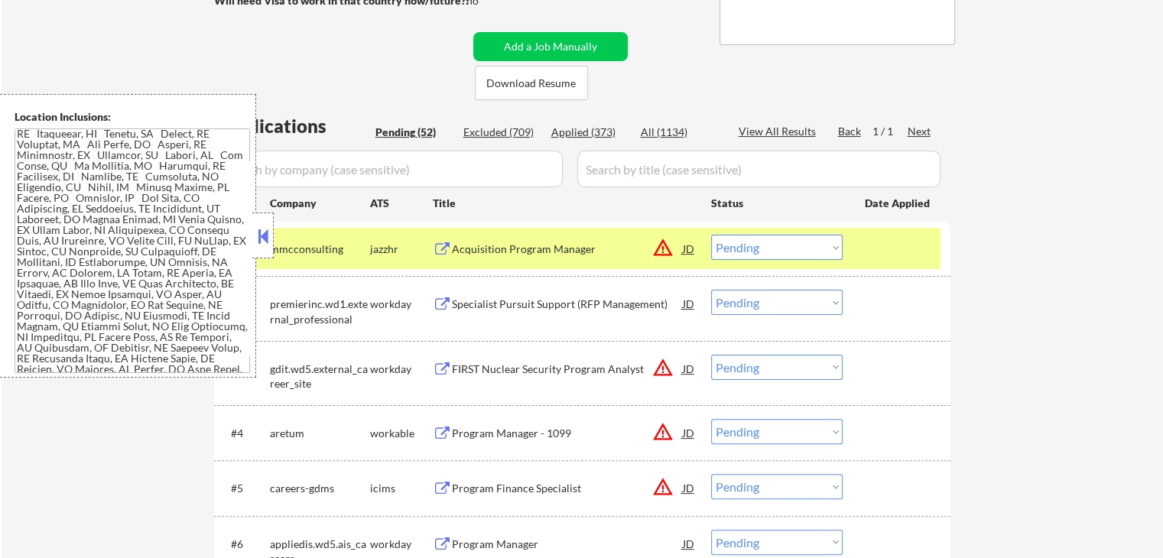
scroll to position [459, 0]
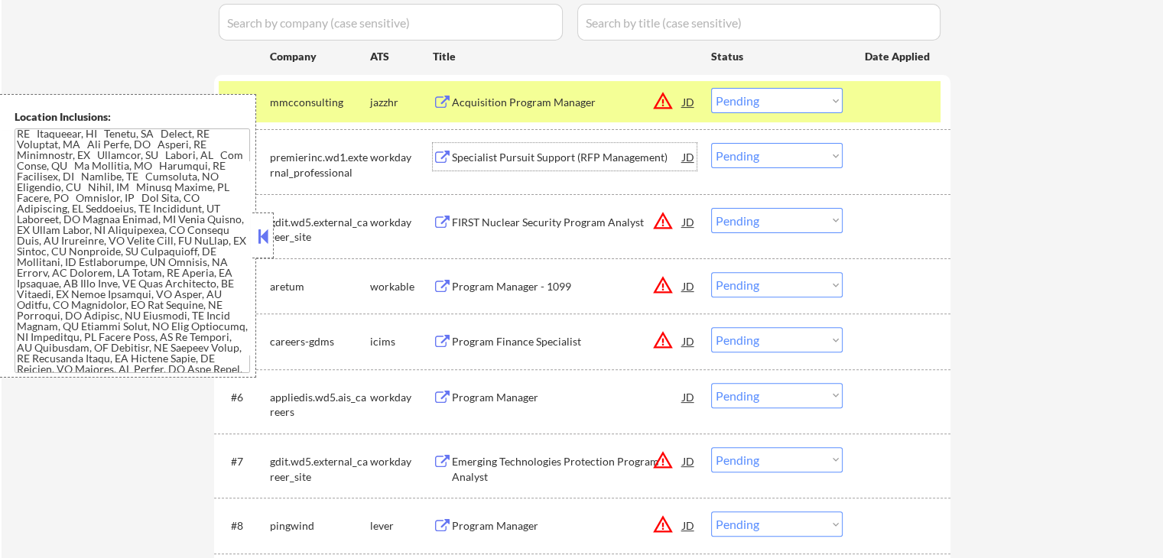
click at [564, 158] on div "Specialist Pursuit Support (RFP Management)" at bounding box center [567, 157] width 231 height 15
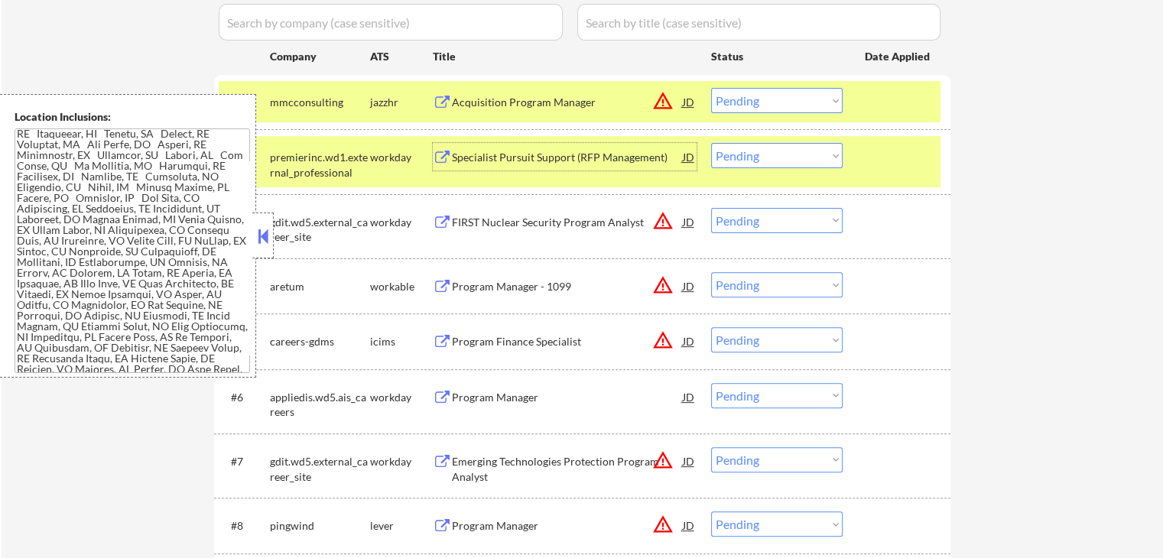
click at [766, 102] on select "Choose an option... Pending Applied Excluded (Questions) Excluded (Expired) Exc…" at bounding box center [777, 100] width 132 height 25
click at [711, 88] on select "Choose an option... Pending Applied Excluded (Questions) Excluded (Expired) Exc…" at bounding box center [777, 100] width 132 height 25
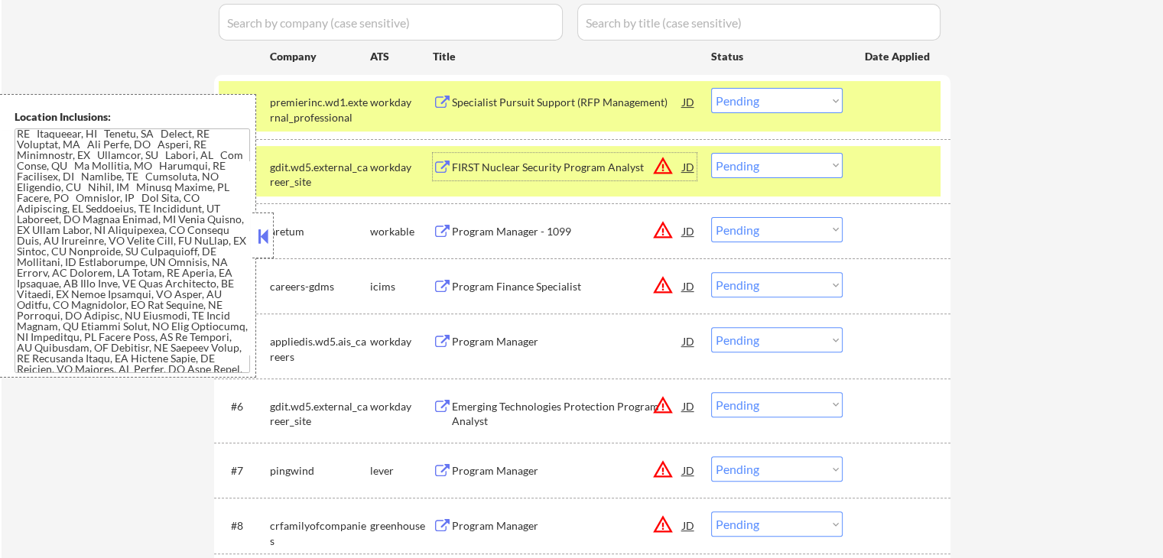
click at [584, 158] on div "FIRST Nuclear Security Program Analyst" at bounding box center [567, 167] width 231 height 28
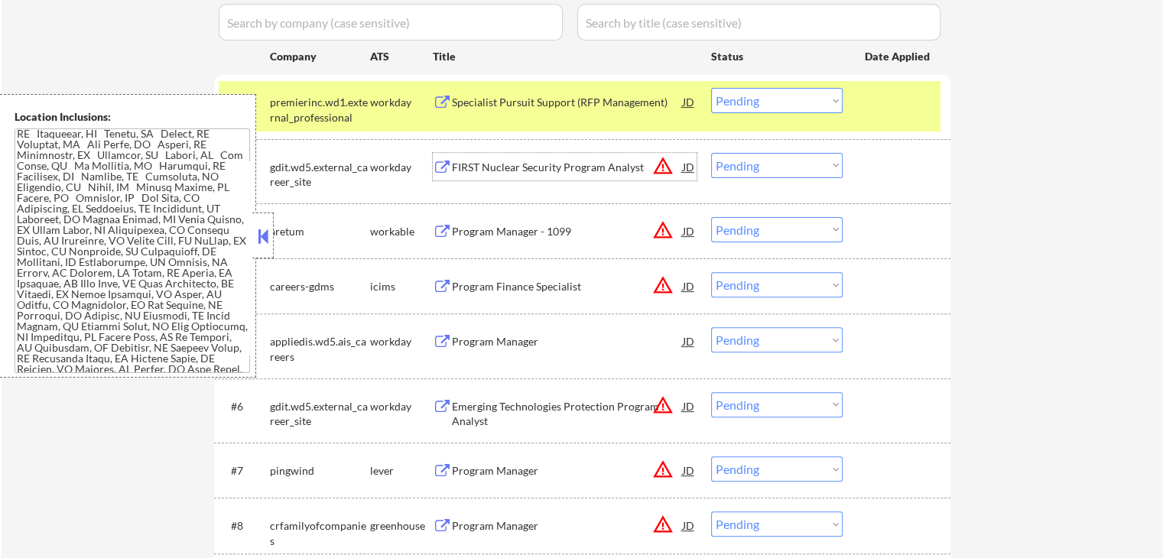
click at [746, 102] on select "Choose an option... Pending Applied Excluded (Questions) Excluded (Expired) Exc…" at bounding box center [777, 100] width 132 height 25
click at [711, 88] on select "Choose an option... Pending Applied Excluded (Questions) Excluded (Expired) Exc…" at bounding box center [777, 100] width 132 height 25
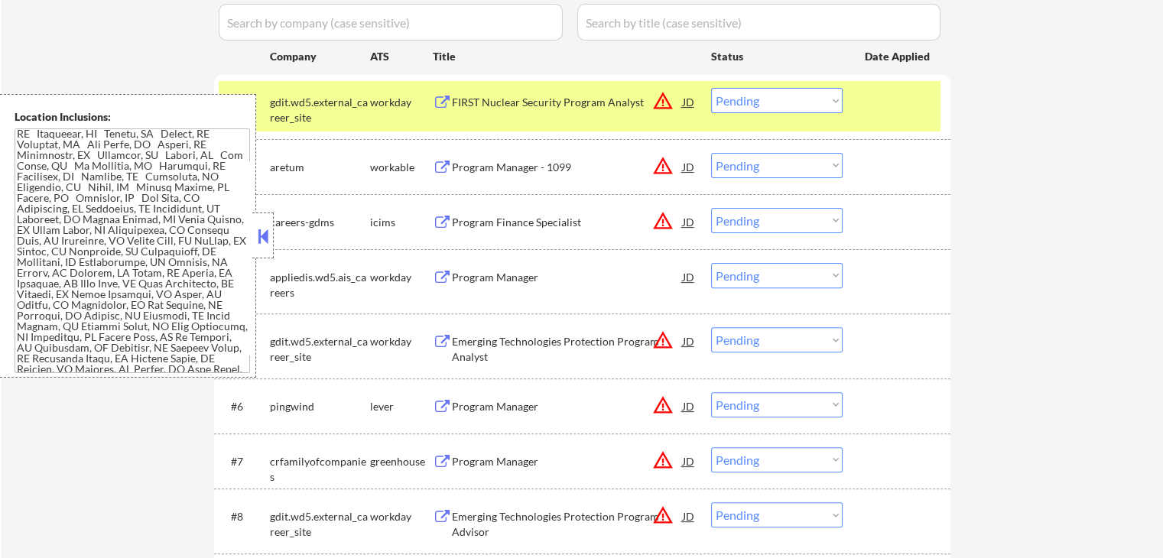
drag, startPoint x: 769, startPoint y: 95, endPoint x: 772, endPoint y: 103, distance: 8.7
click at [768, 96] on select "Choose an option... Pending Applied Excluded (Questions) Excluded (Expired) Exc…" at bounding box center [777, 100] width 132 height 25
click at [711, 88] on select "Choose an option... Pending Applied Excluded (Questions) Excluded (Expired) Exc…" at bounding box center [777, 100] width 132 height 25
click at [538, 162] on div "Program Manager - 1099" at bounding box center [567, 167] width 231 height 15
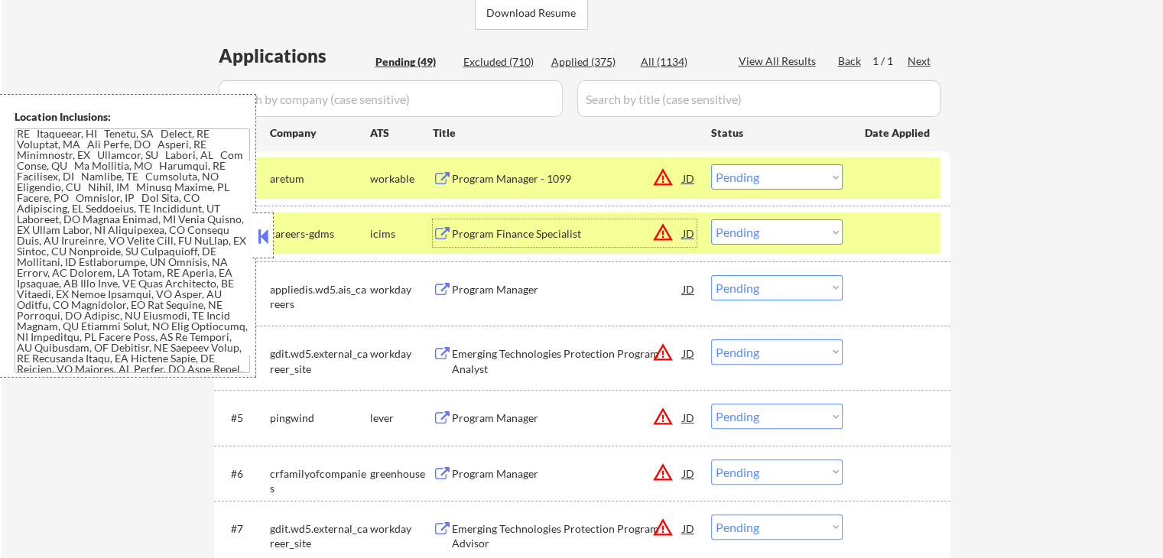
scroll to position [382, 0]
click at [584, 224] on div "Program Finance Specialist" at bounding box center [567, 233] width 231 height 28
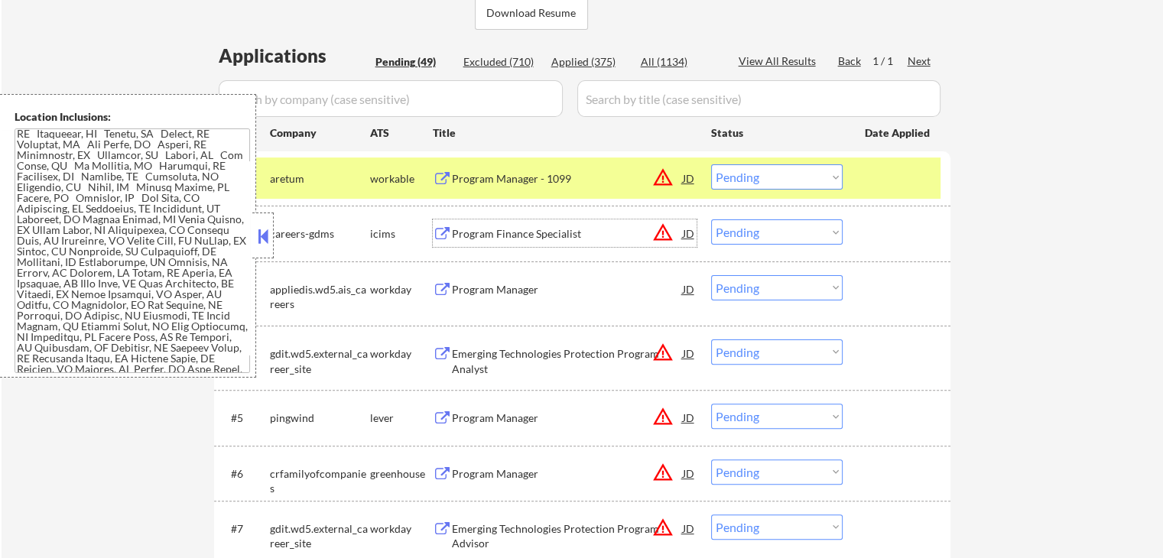
click at [773, 180] on select "Choose an option... Pending Applied Excluded (Questions) Excluded (Expired) Exc…" at bounding box center [777, 176] width 132 height 25
click at [711, 164] on select "Choose an option... Pending Applied Excluded (Questions) Excluded (Expired) Exc…" at bounding box center [777, 176] width 132 height 25
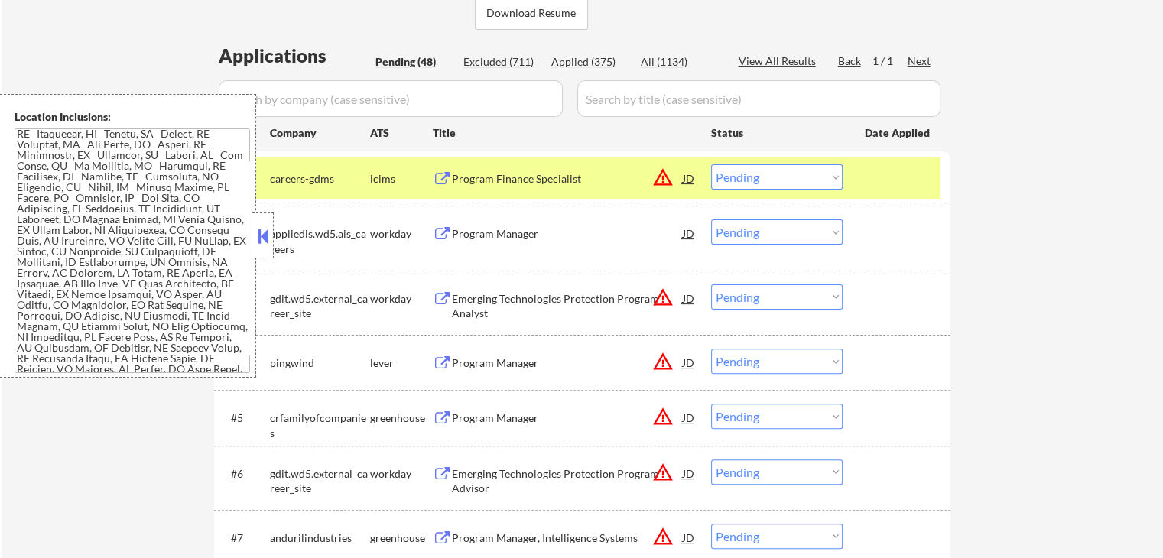
click at [541, 241] on div "Program Manager" at bounding box center [567, 233] width 231 height 15
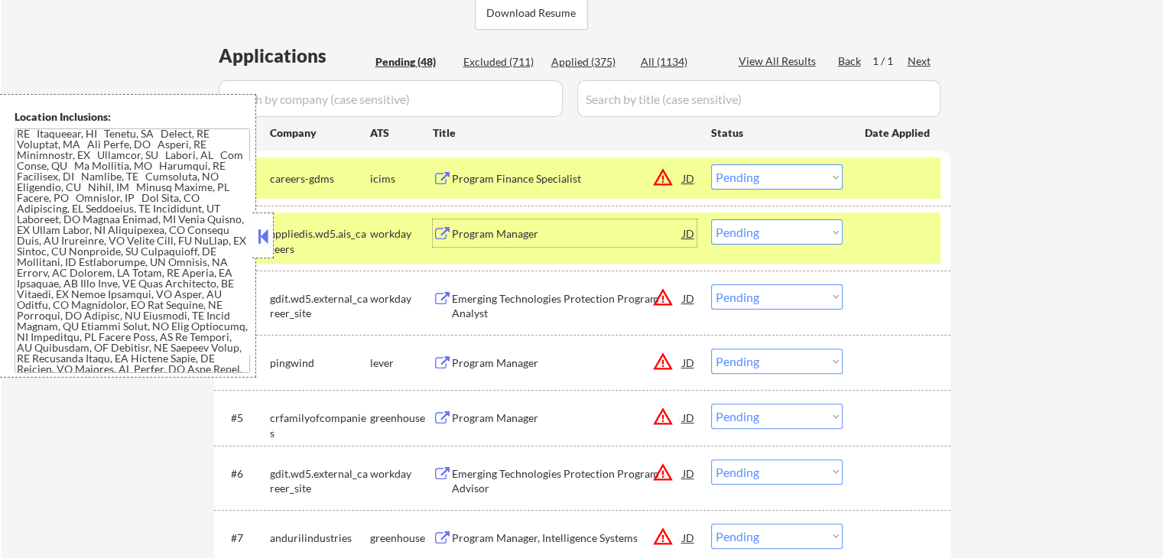
click at [570, 297] on div "Emerging Technologies Protection Program Analyst" at bounding box center [567, 306] width 231 height 30
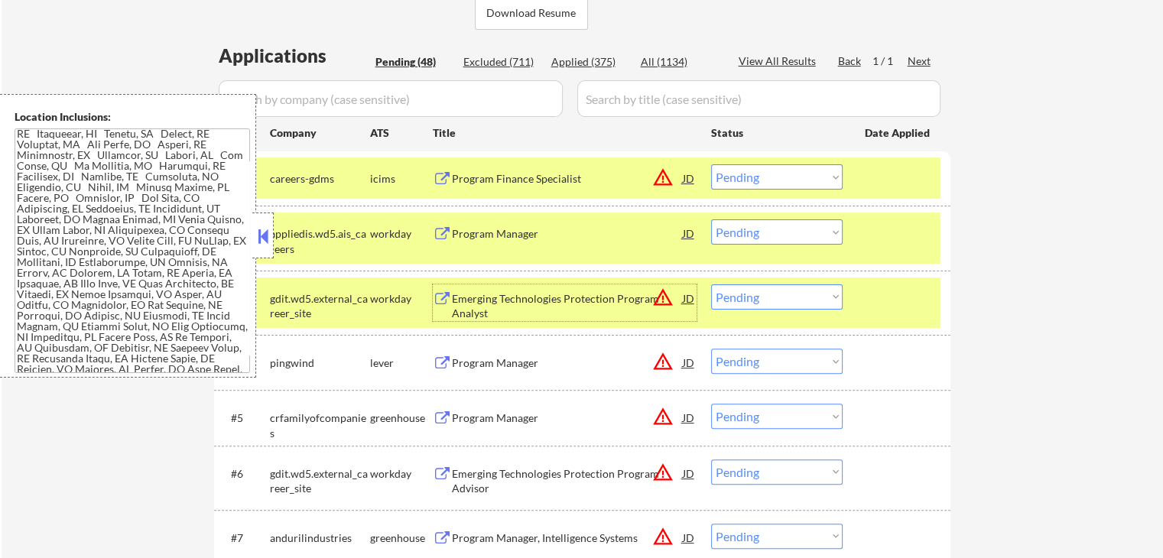
drag, startPoint x: 762, startPoint y: 175, endPoint x: 768, endPoint y: 188, distance: 14.4
click at [763, 183] on select "Choose an option... Pending Applied Excluded (Questions) Excluded (Expired) Exc…" at bounding box center [777, 176] width 132 height 25
select select ""excluded__expired_""
click at [711, 164] on select "Choose an option... Pending Applied Excluded (Questions) Excluded (Expired) Exc…" at bounding box center [777, 176] width 132 height 25
click at [755, 236] on select "Choose an option... Pending Applied Excluded (Questions) Excluded (Expired) Exc…" at bounding box center [777, 231] width 132 height 25
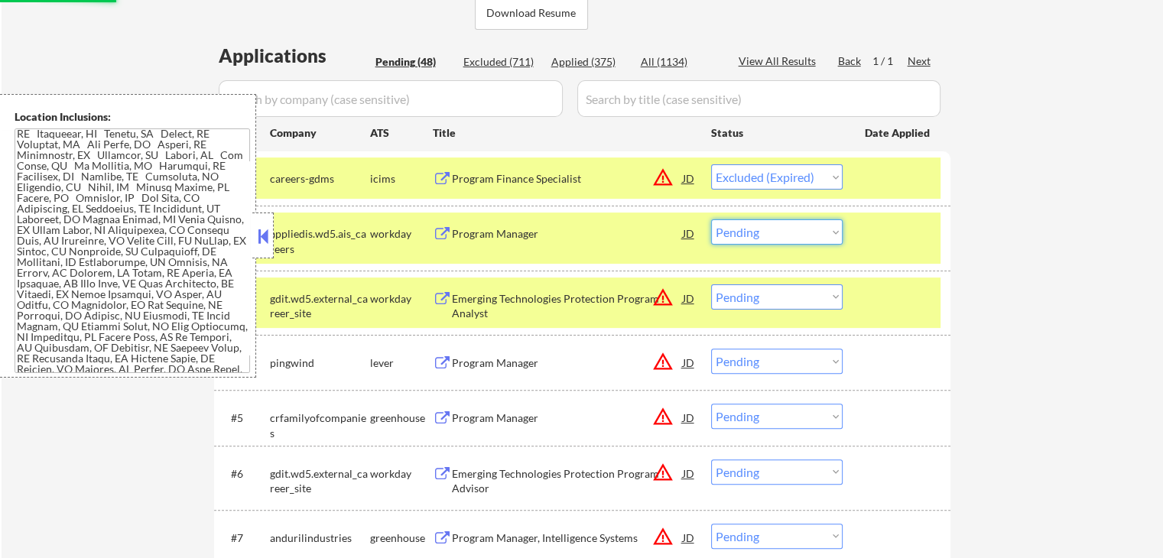
select select ""excluded__expired_""
click at [711, 219] on select "Choose an option... Pending Applied Excluded (Questions) Excluded (Expired) Exc…" at bounding box center [777, 231] width 132 height 25
drag, startPoint x: 749, startPoint y: 297, endPoint x: 755, endPoint y: 307, distance: 12.3
click at [749, 297] on select "Choose an option... Pending Applied Excluded (Questions) Excluded (Expired) Exc…" at bounding box center [777, 296] width 132 height 25
select select ""excluded__expired_""
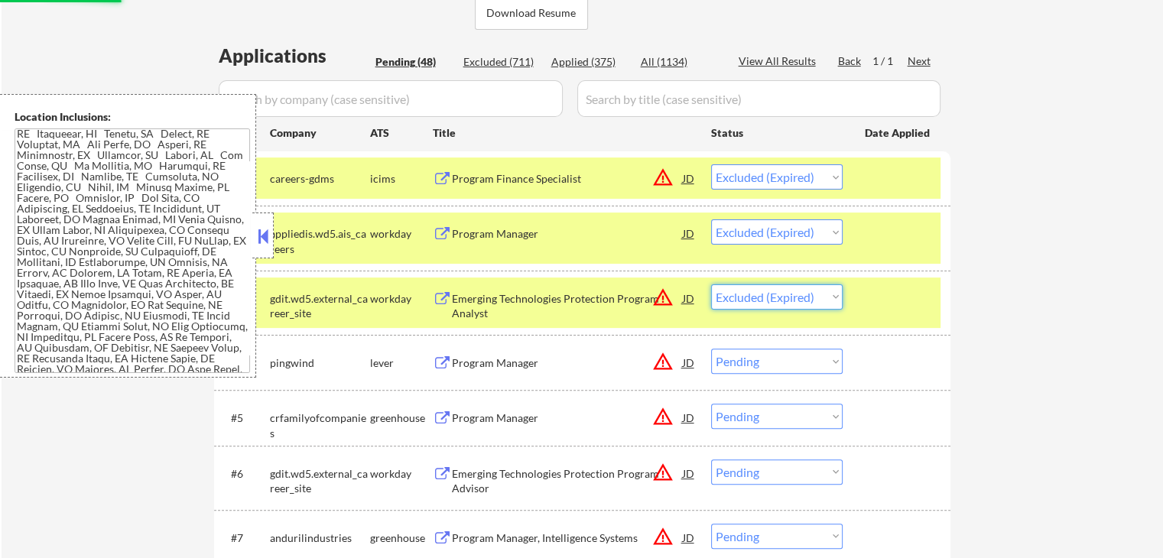
click at [711, 284] on select "Choose an option... Pending Applied Excluded (Questions) Excluded (Expired) Exc…" at bounding box center [777, 296] width 132 height 25
select select ""pending""
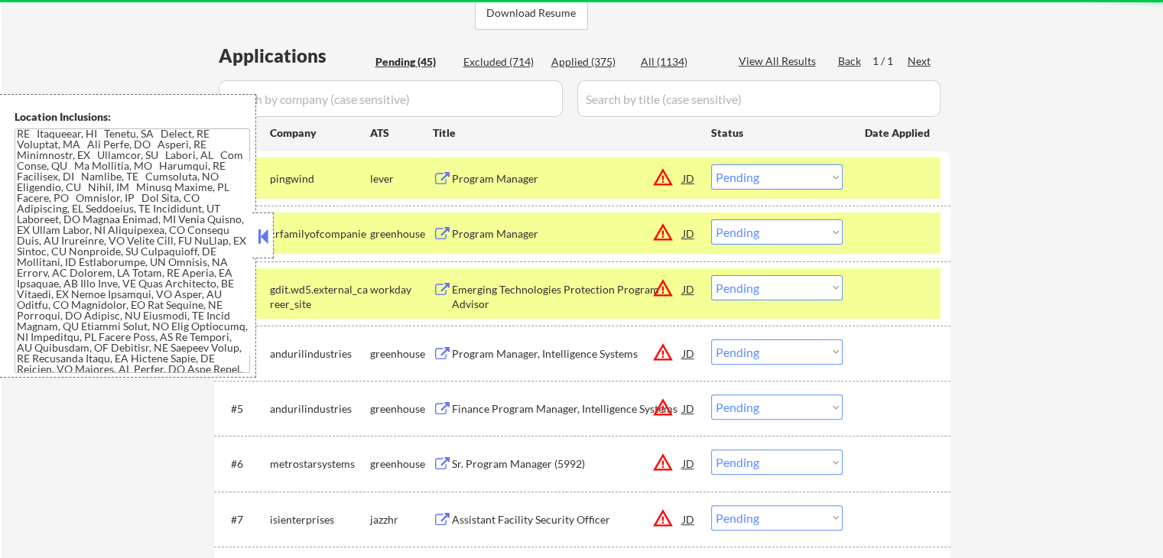
click at [548, 180] on div "Program Manager" at bounding box center [567, 178] width 231 height 15
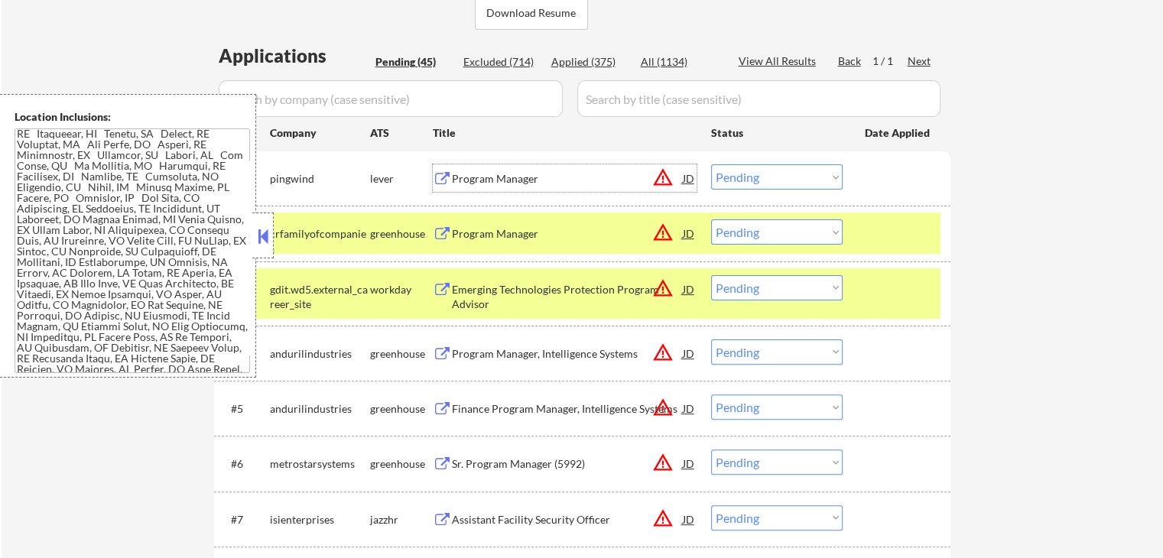
click at [574, 239] on div "Program Manager" at bounding box center [567, 233] width 231 height 15
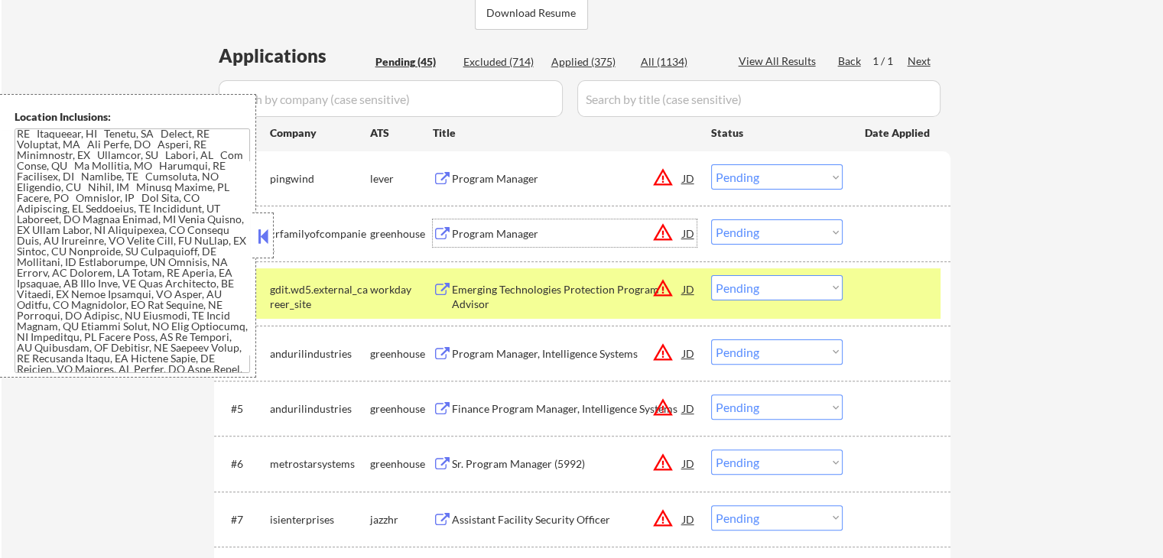
click at [570, 300] on div "Emerging Technologies Protection Program Advisor" at bounding box center [567, 297] width 231 height 30
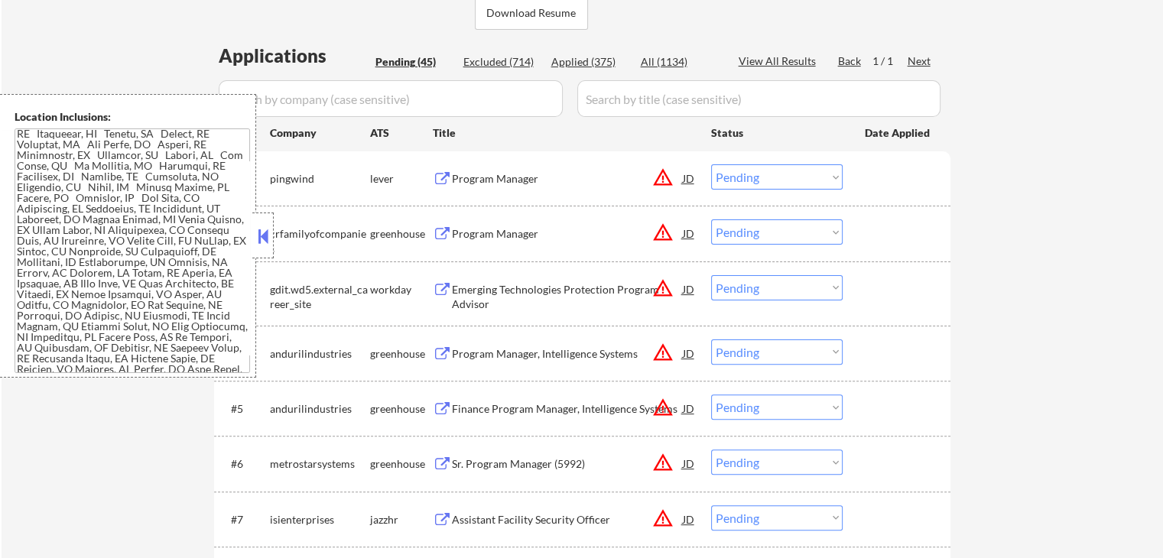
drag, startPoint x: 755, startPoint y: 283, endPoint x: 755, endPoint y: 298, distance: 15.3
click at [755, 284] on select "Choose an option... Pending Applied Excluded (Questions) Excluded (Expired) Exc…" at bounding box center [777, 287] width 132 height 25
click at [711, 275] on select "Choose an option... Pending Applied Excluded (Questions) Excluded (Expired) Exc…" at bounding box center [777, 287] width 132 height 25
click at [594, 350] on div "Program Manager, Intelligence Systems" at bounding box center [567, 353] width 231 height 15
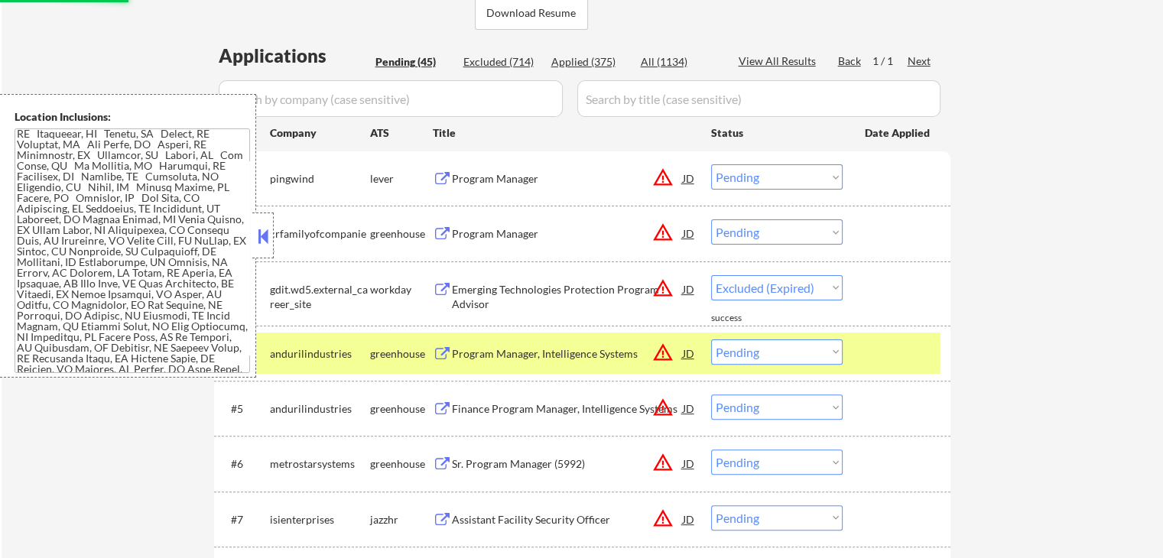
select select ""pending""
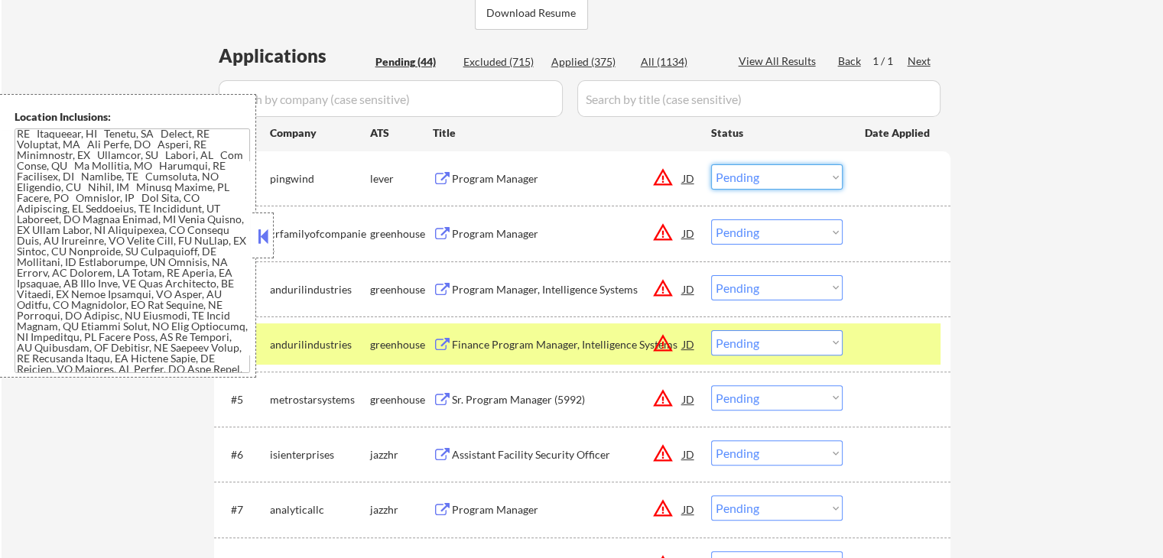
drag, startPoint x: 742, startPoint y: 169, endPoint x: 759, endPoint y: 187, distance: 24.4
click at [742, 174] on select "Choose an option... Pending Applied Excluded (Questions) Excluded (Expired) Exc…" at bounding box center [777, 176] width 132 height 25
click at [711, 164] on select "Choose an option... Pending Applied Excluded (Questions) Excluded (Expired) Exc…" at bounding box center [777, 176] width 132 height 25
click at [603, 289] on div "Program Manager, Intelligence Systems" at bounding box center [567, 289] width 231 height 15
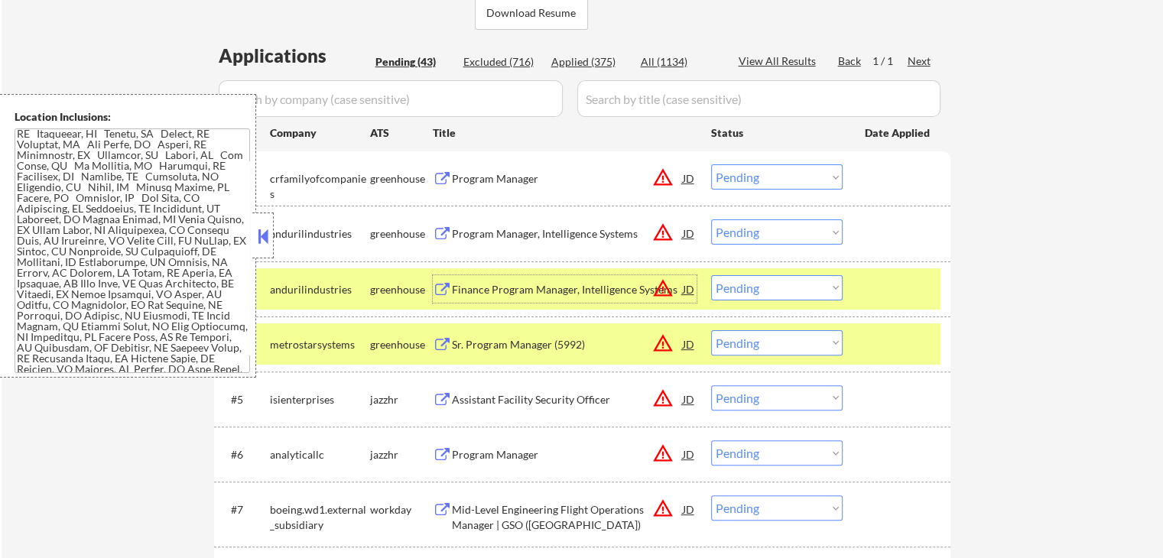
click at [753, 178] on select "Choose an option... Pending Applied Excluded (Questions) Excluded (Expired) Exc…" at bounding box center [777, 176] width 132 height 25
click at [711, 164] on select "Choose an option... Pending Applied Excluded (Questions) Excluded (Expired) Exc…" at bounding box center [777, 176] width 132 height 25
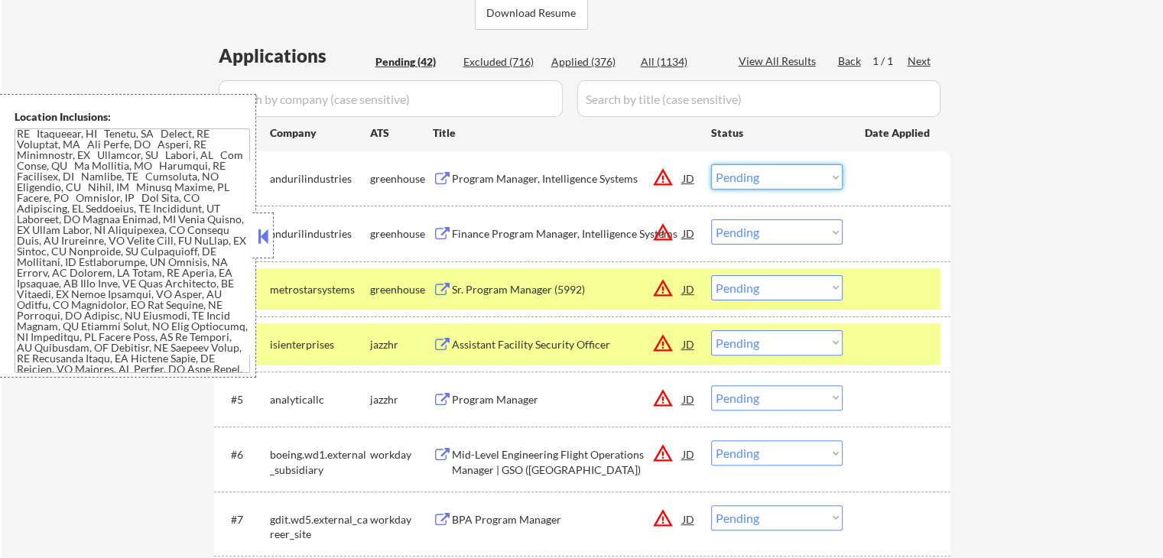
drag, startPoint x: 751, startPoint y: 177, endPoint x: 745, endPoint y: 188, distance: 13.0
click at [751, 177] on select "Choose an option... Pending Applied Excluded (Questions) Excluded (Expired) Exc…" at bounding box center [777, 176] width 132 height 25
click at [711, 164] on select "Choose an option... Pending Applied Excluded (Questions) Excluded (Expired) Exc…" at bounding box center [777, 176] width 132 height 25
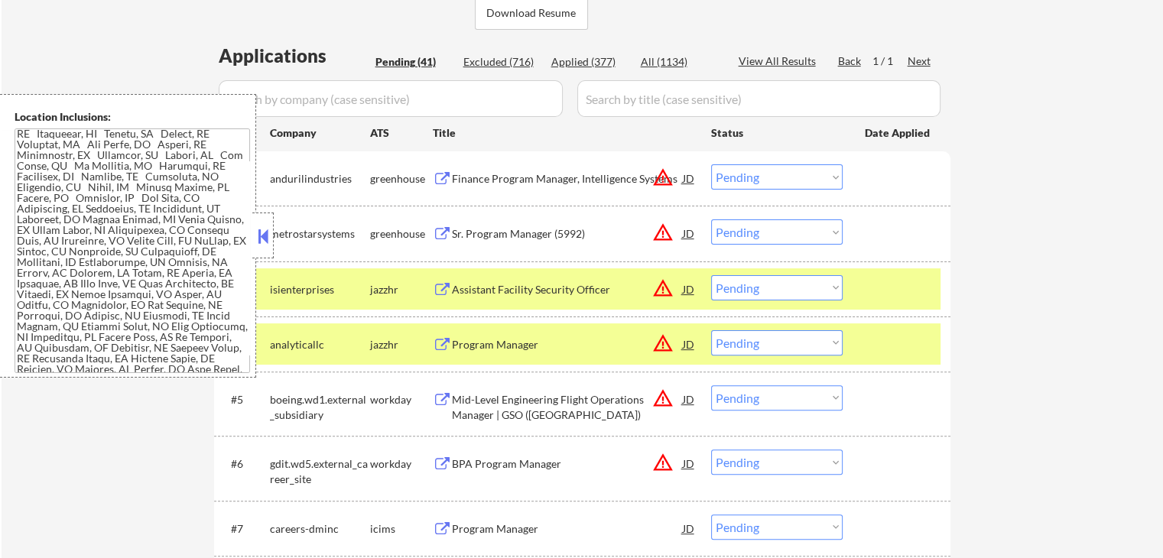
click at [566, 232] on div "Sr. Program Manager (5992)" at bounding box center [567, 233] width 231 height 15
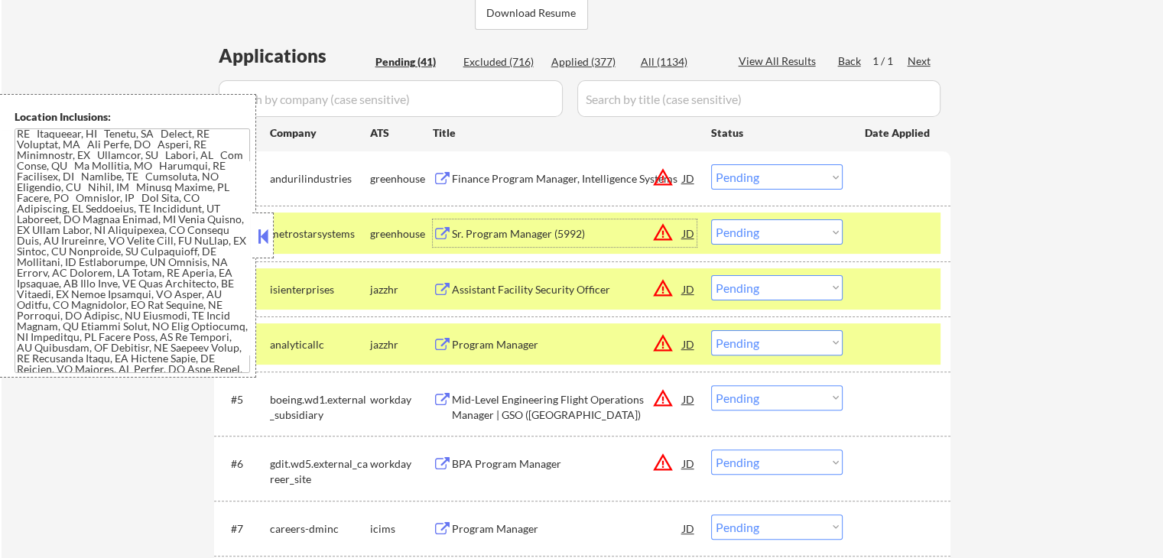
click at [767, 183] on select "Choose an option... Pending Applied Excluded (Questions) Excluded (Expired) Exc…" at bounding box center [777, 176] width 132 height 25
click at [711, 164] on select "Choose an option... Pending Applied Excluded (Questions) Excluded (Expired) Exc…" at bounding box center [777, 176] width 132 height 25
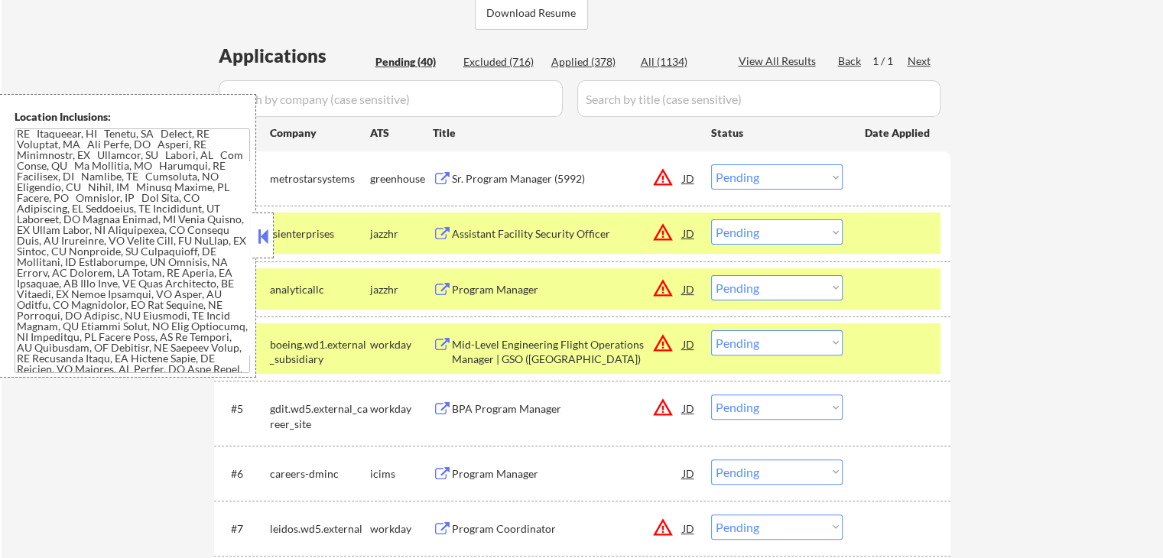
click at [606, 236] on div "Assistant Facility Security Officer" at bounding box center [567, 233] width 231 height 15
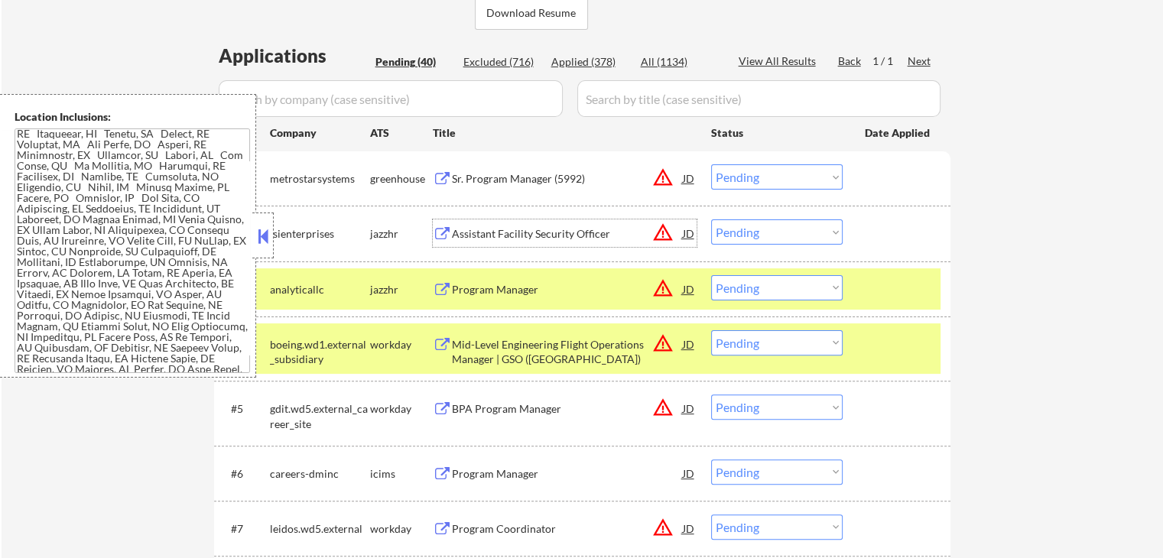
click at [759, 181] on select "Choose an option... Pending Applied Excluded (Questions) Excluded (Expired) Exc…" at bounding box center [777, 176] width 132 height 25
click at [711, 164] on select "Choose an option... Pending Applied Excluded (Questions) Excluded (Expired) Exc…" at bounding box center [777, 176] width 132 height 25
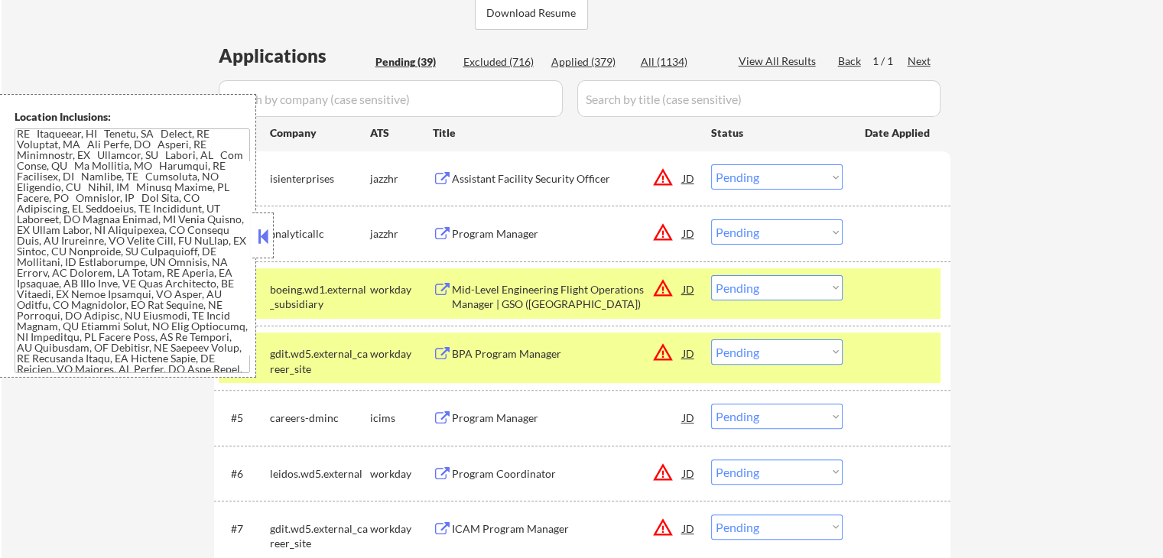
click at [739, 168] on select "Choose an option... Pending Applied Excluded (Questions) Excluded (Expired) Exc…" at bounding box center [777, 176] width 132 height 25
click at [711, 164] on select "Choose an option... Pending Applied Excluded (Questions) Excluded (Expired) Exc…" at bounding box center [777, 176] width 132 height 25
select select ""pending""
